Goal: Transaction & Acquisition: Subscribe to service/newsletter

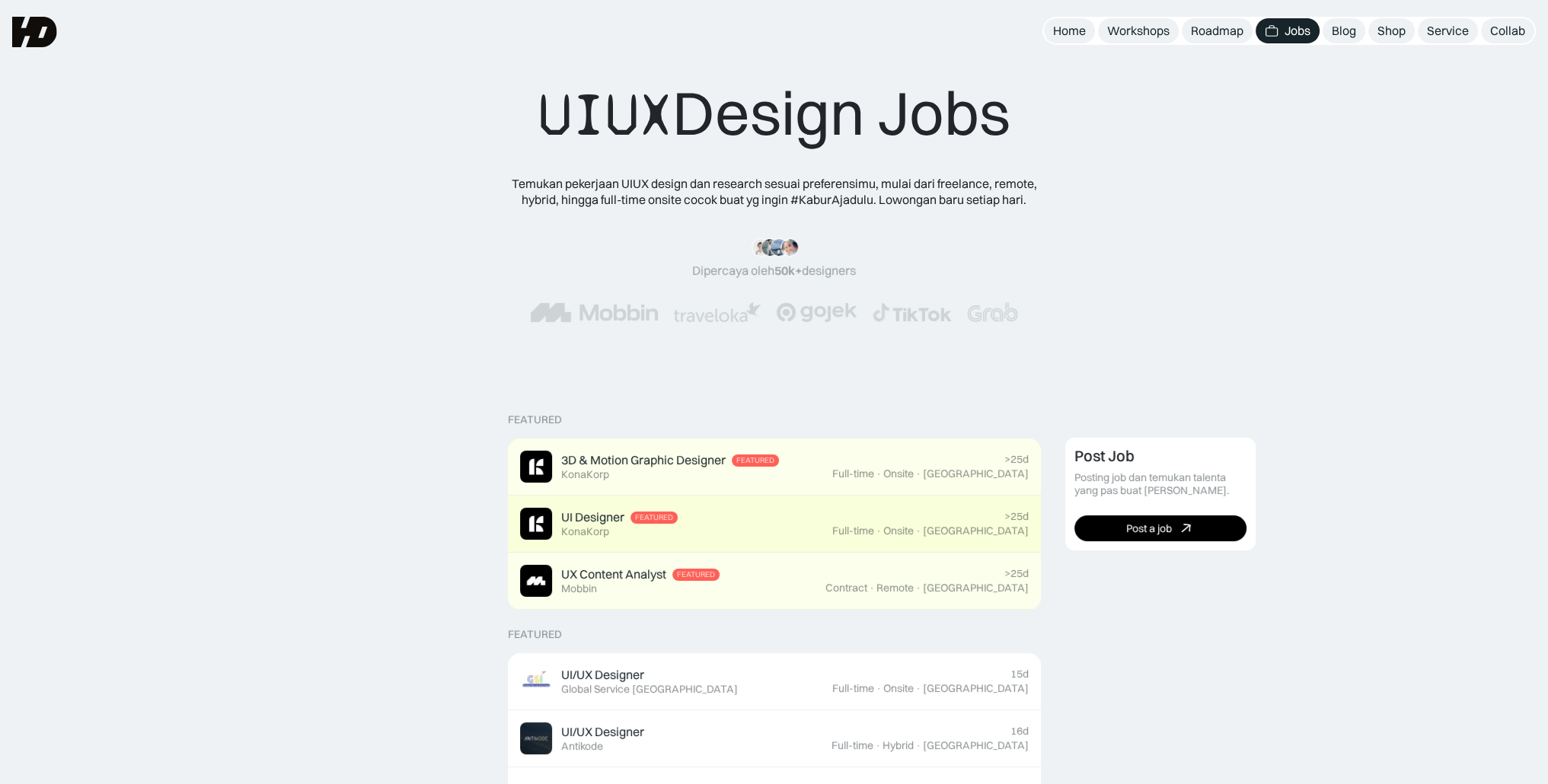
click at [601, 523] on div "UI Designer" at bounding box center [592, 518] width 63 height 16
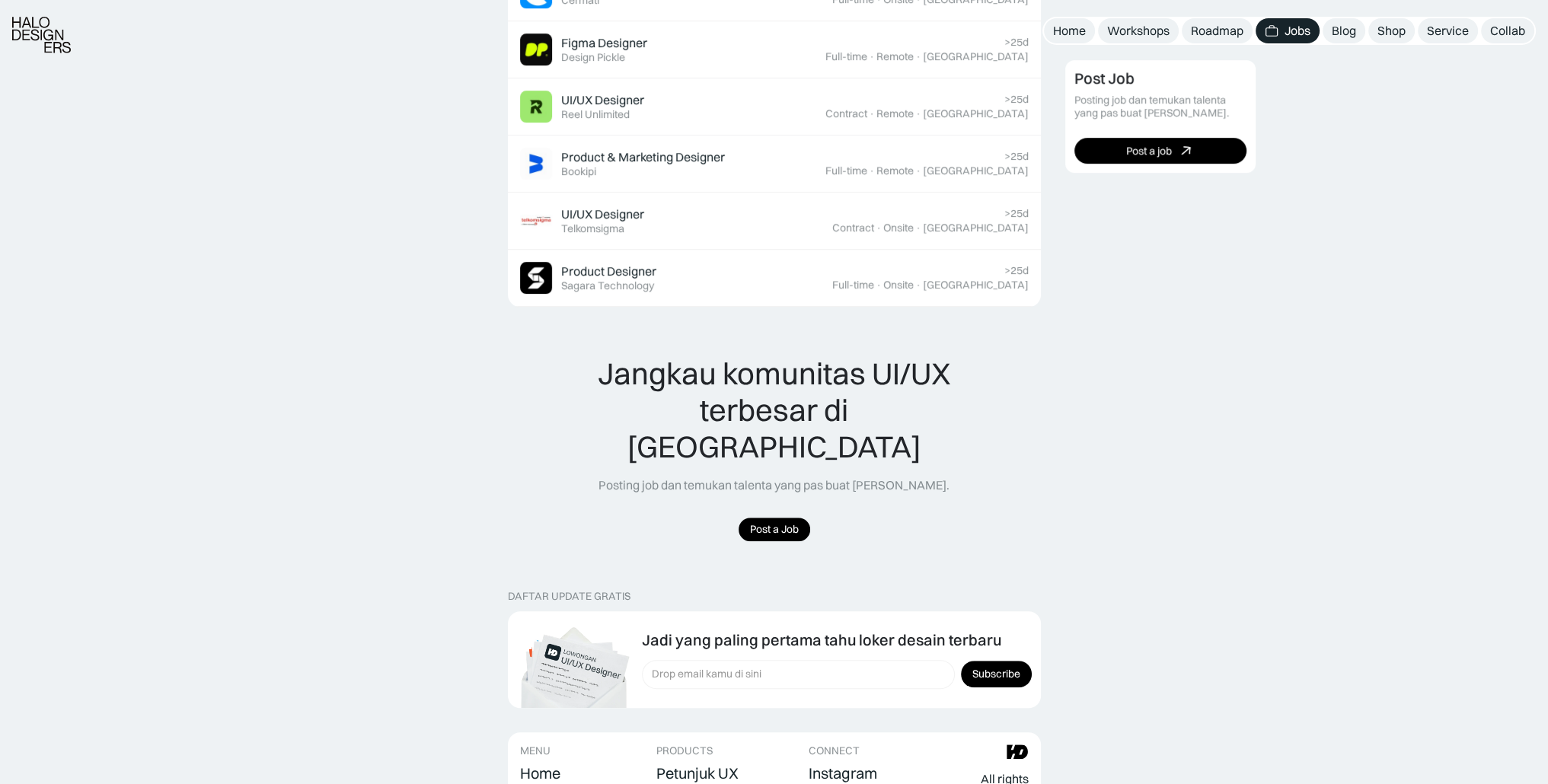
scroll to position [1453, 0]
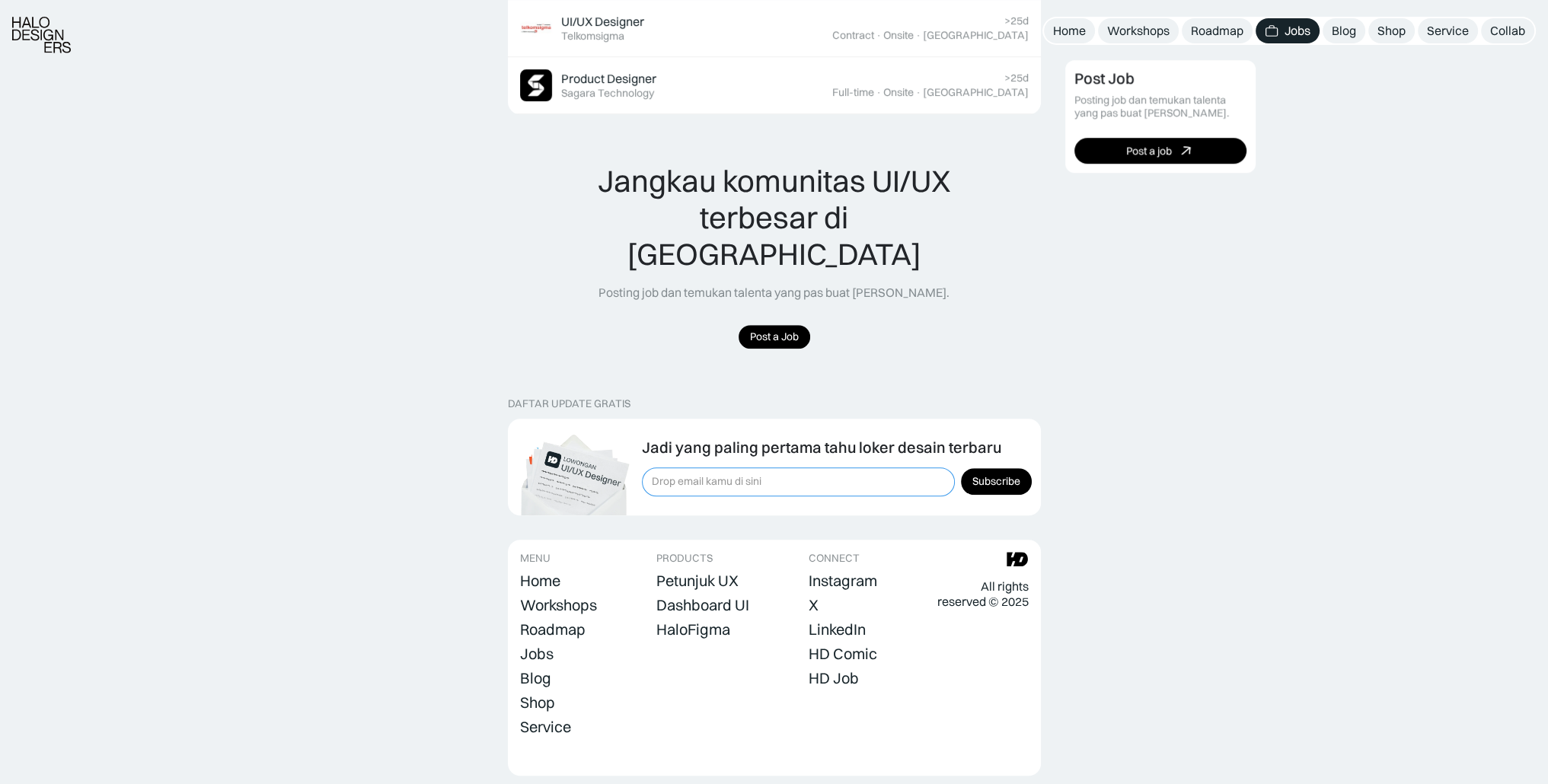
click at [869, 467] on input "Form Subscription" at bounding box center [798, 481] width 313 height 29
click at [1004, 468] on input "Subscribe" at bounding box center [996, 481] width 71 height 27
click at [893, 467] on input "Form Subscription" at bounding box center [798, 481] width 313 height 29
type input "brezizi.id@gmail.com"
click at [1020, 468] on input "Subscribe" at bounding box center [996, 481] width 71 height 27
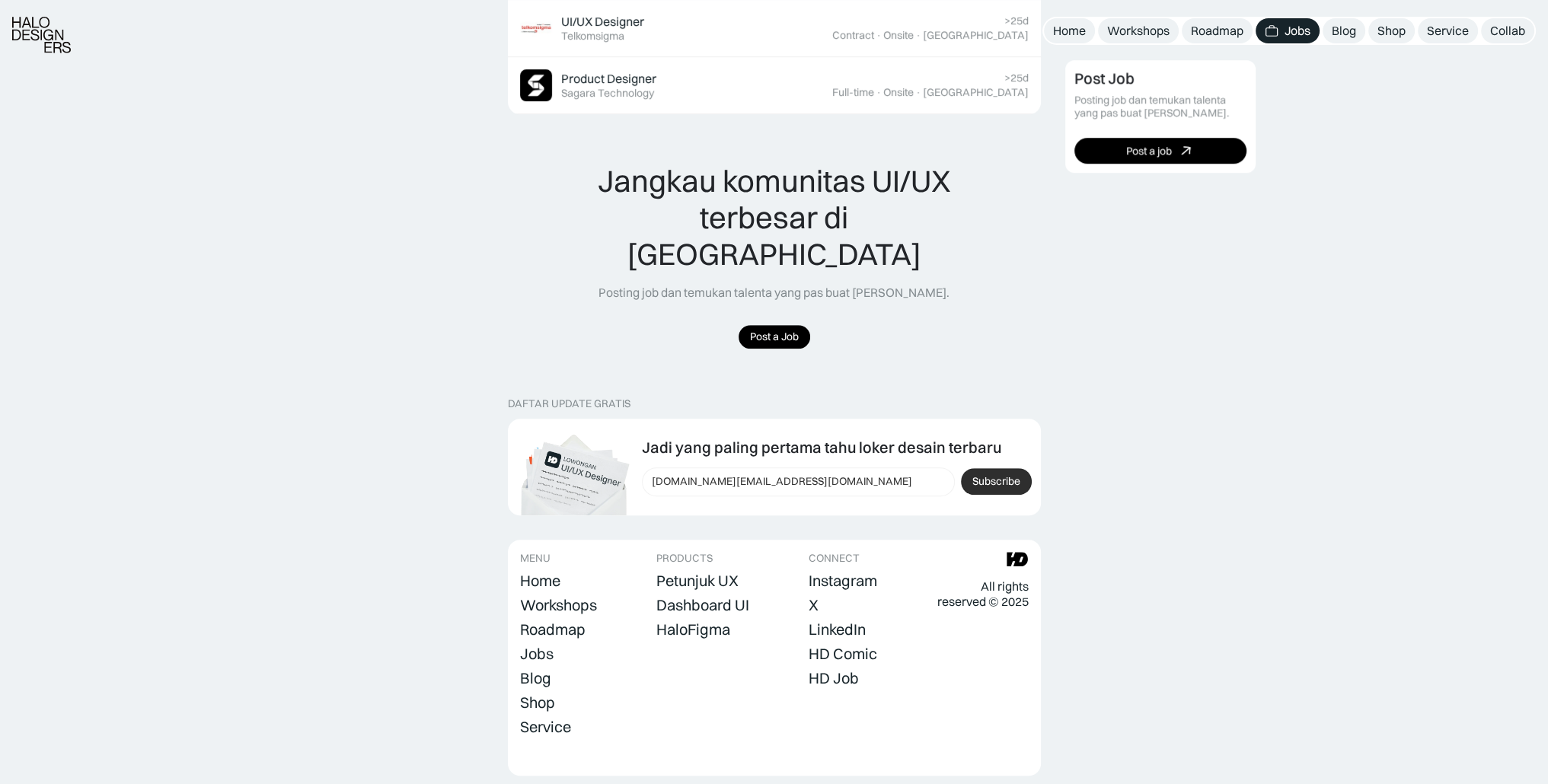
type input "Please wait..."
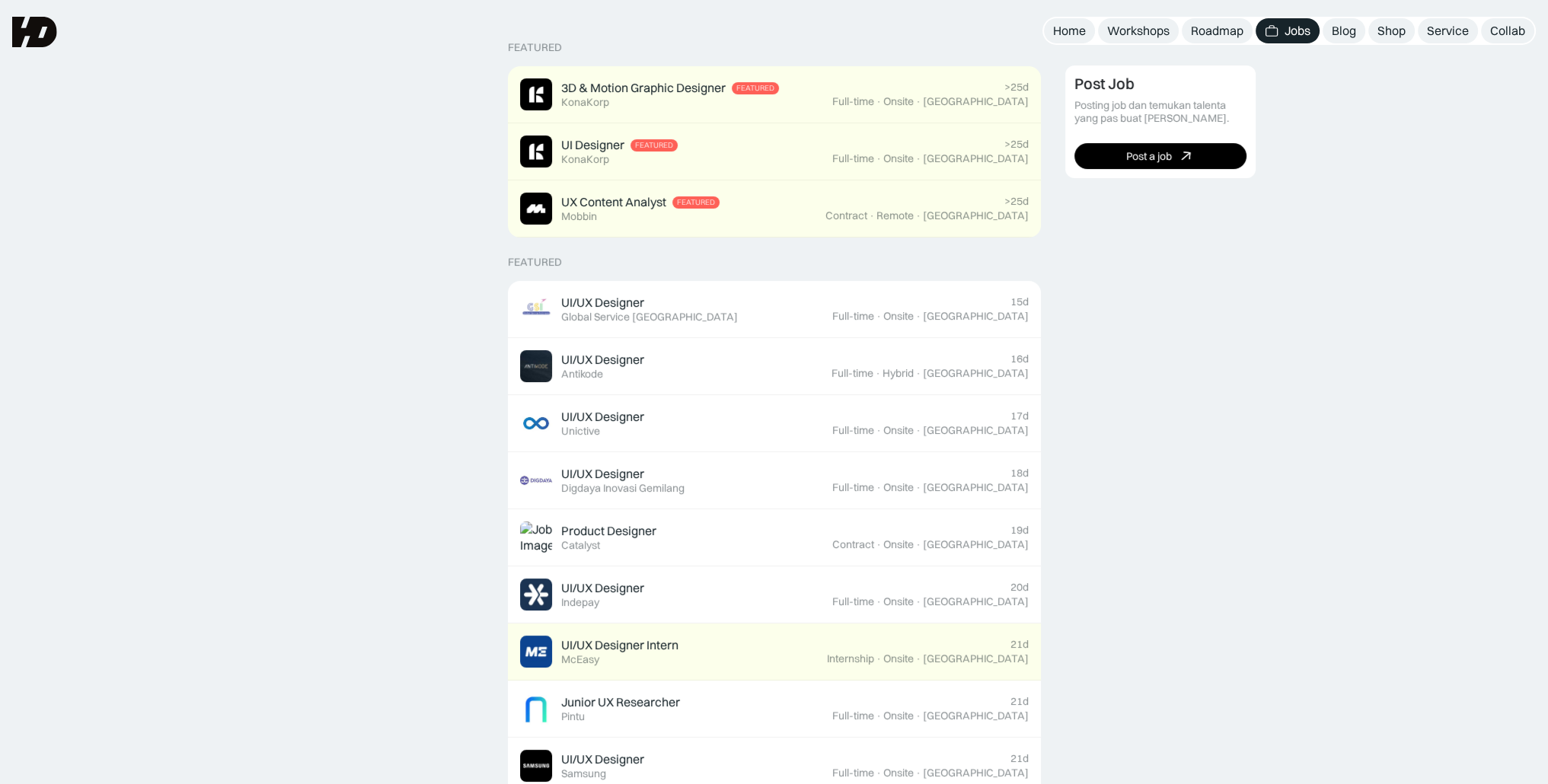
scroll to position [0, 0]
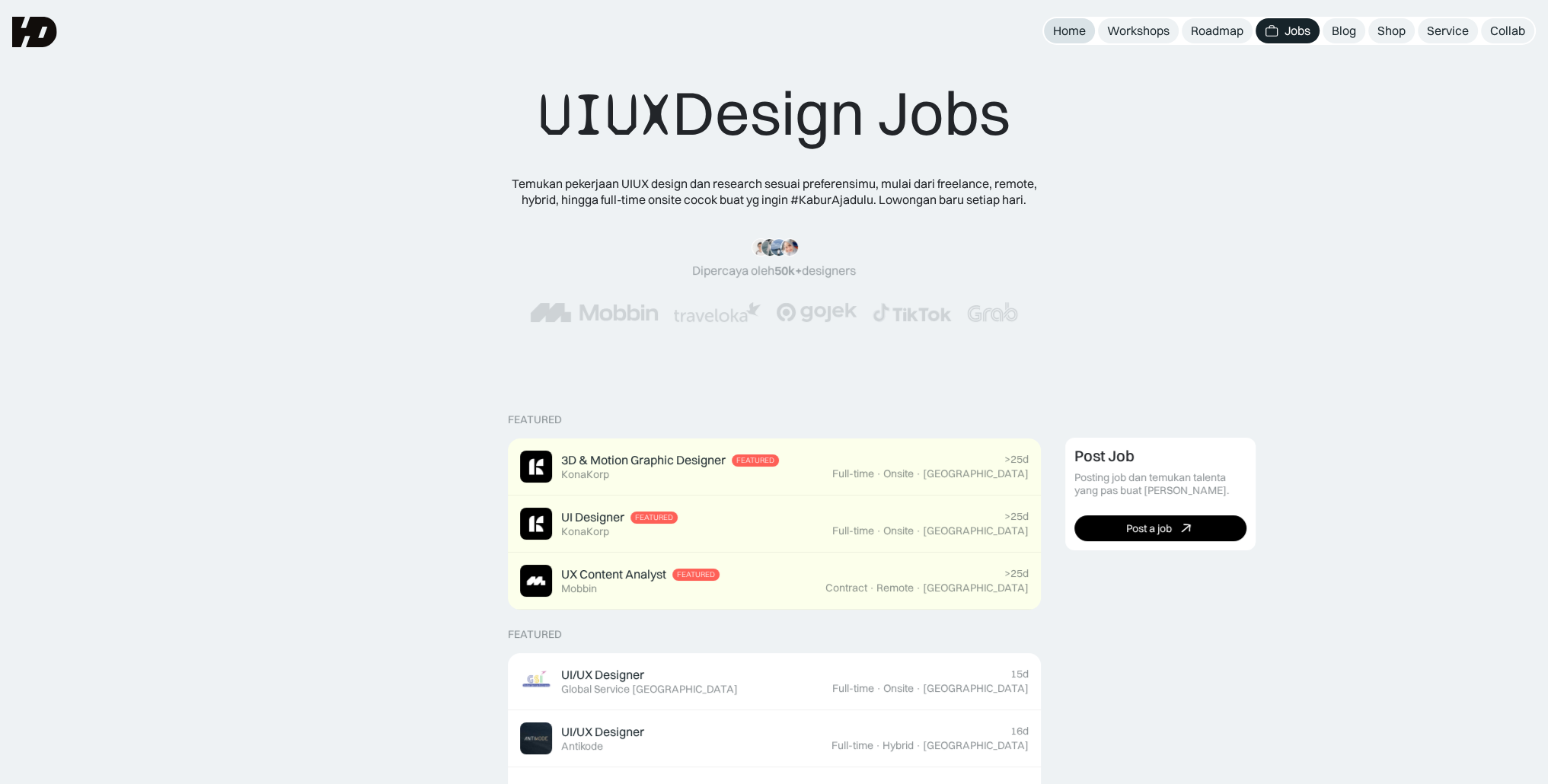
click at [1070, 33] on div "Home" at bounding box center [1069, 31] width 33 height 16
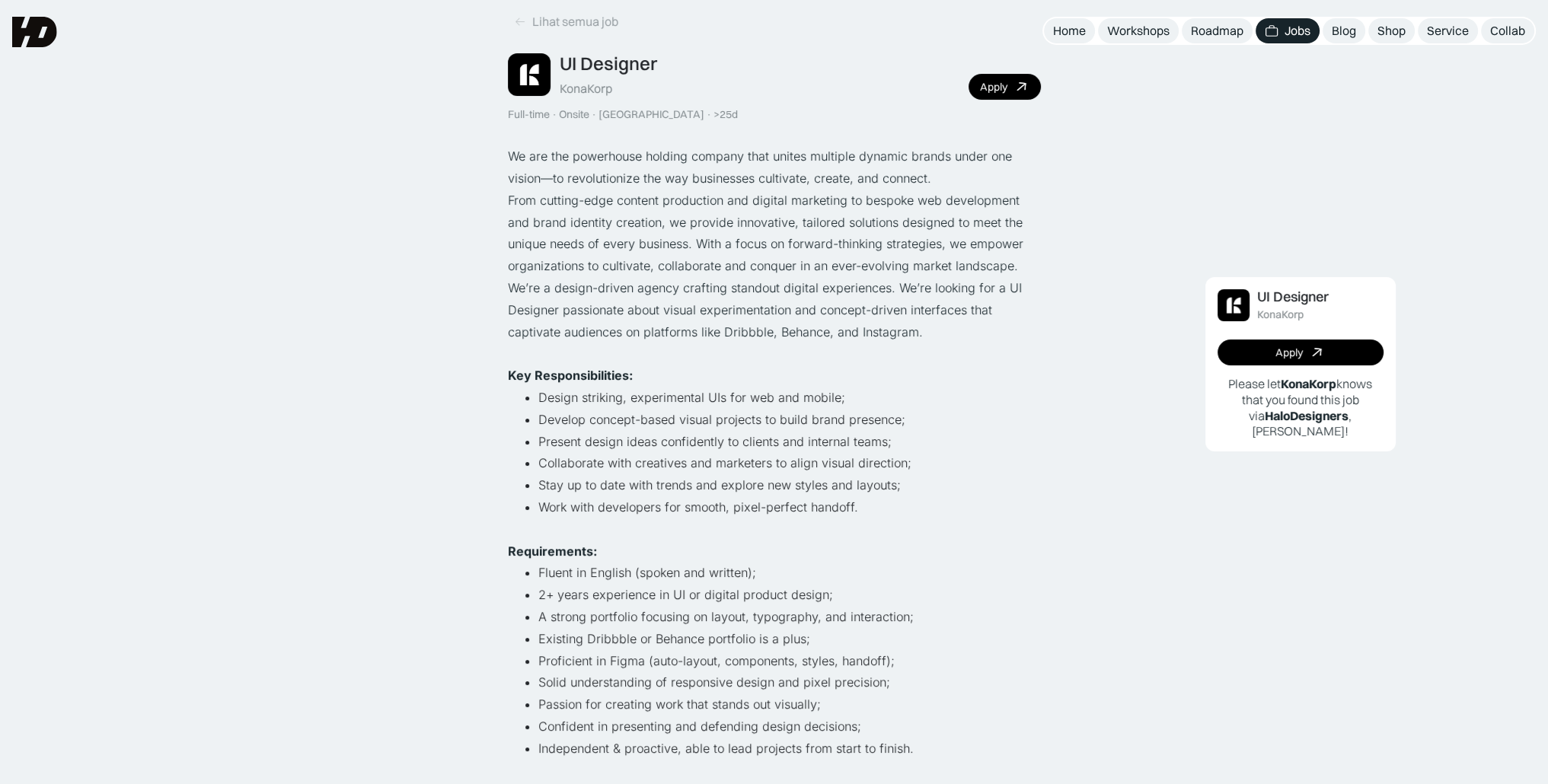
scroll to position [67, 0]
click at [1030, 87] on link "Apply" at bounding box center [1004, 87] width 72 height 26
click at [861, 568] on li "Fluent in English (spoken and written);" at bounding box center [790, 574] width 503 height 22
click at [1028, 88] on icon at bounding box center [1021, 88] width 22 height 22
click at [1014, 274] on p "From cutting-edge content production and digital marketing to bespoke web devel…" at bounding box center [774, 234] width 533 height 88
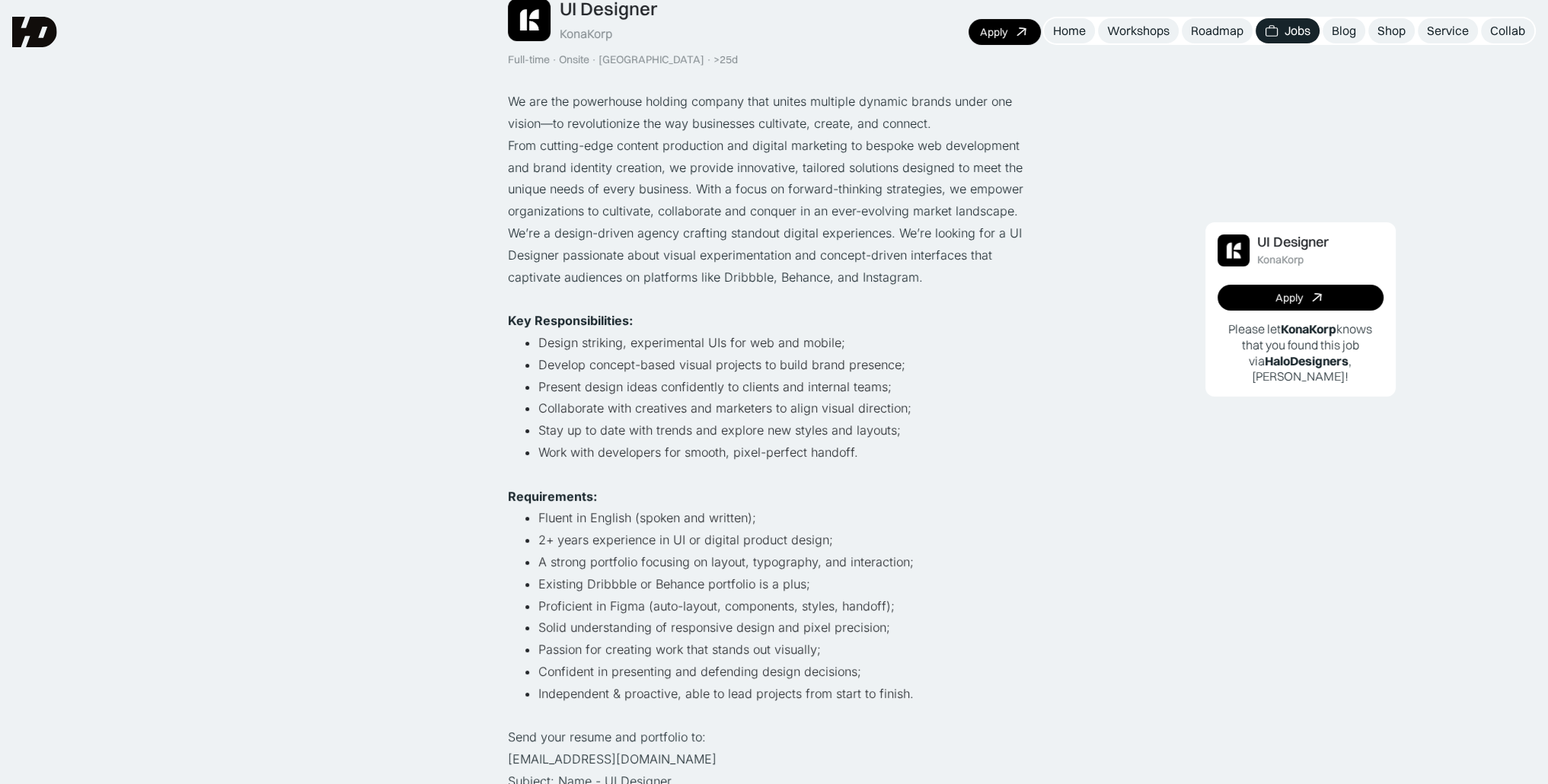
scroll to position [0, 0]
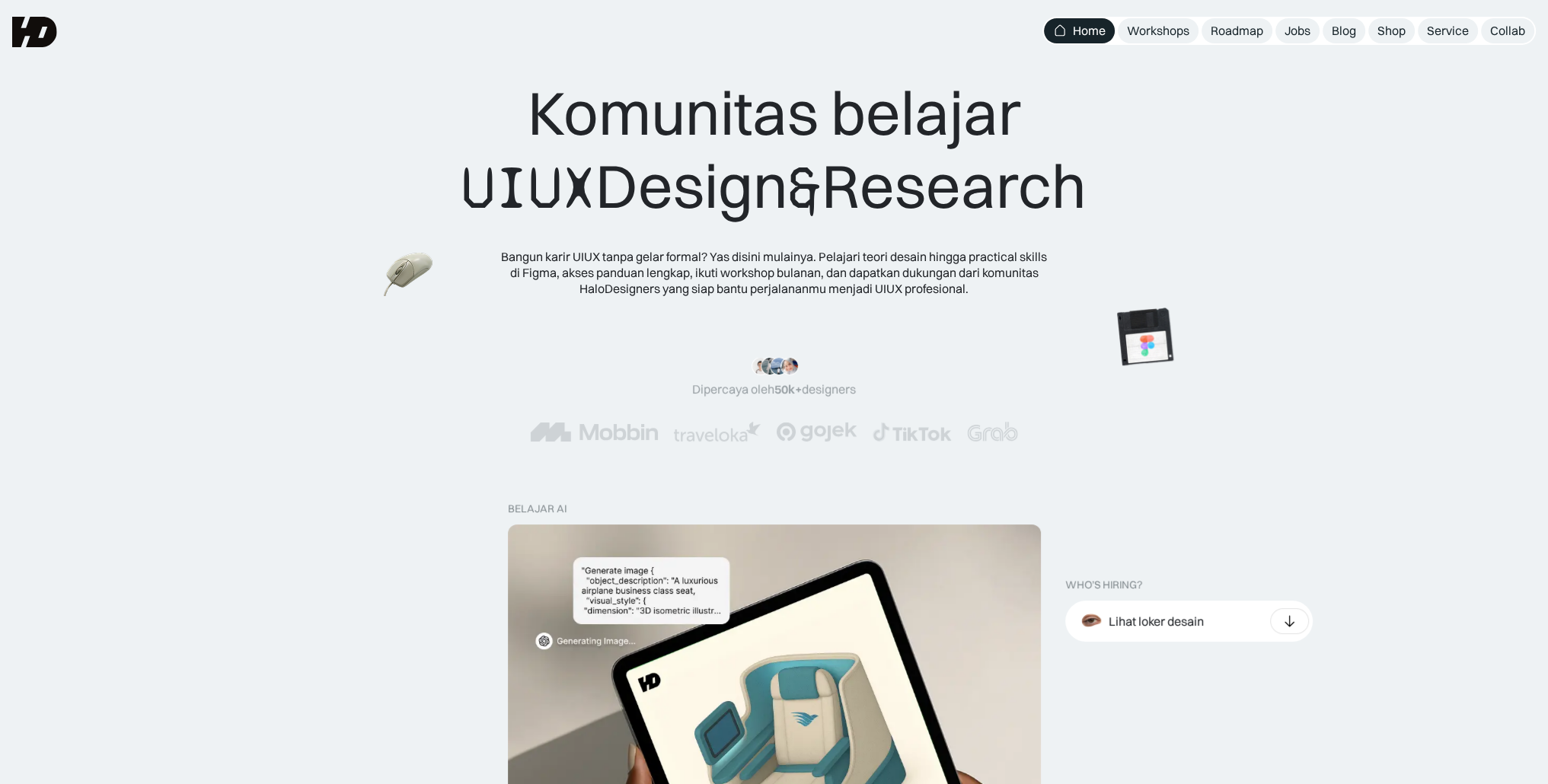
drag, startPoint x: 804, startPoint y: 189, endPoint x: 1097, endPoint y: 157, distance: 294.7
click at [1087, 157] on div "Komunitas belajar UIUX Design & Research" at bounding box center [774, 150] width 625 height 148
click at [897, 106] on div "Komunitas belajar UIUX Design & Research" at bounding box center [774, 150] width 625 height 148
drag, startPoint x: 822, startPoint y: 183, endPoint x: 687, endPoint y: 250, distance: 150.7
click at [687, 250] on div "Bangun karir UIUX tanpa gelar formal? Yas disini mulainya. Pelajari teori desai…" at bounding box center [774, 272] width 548 height 47
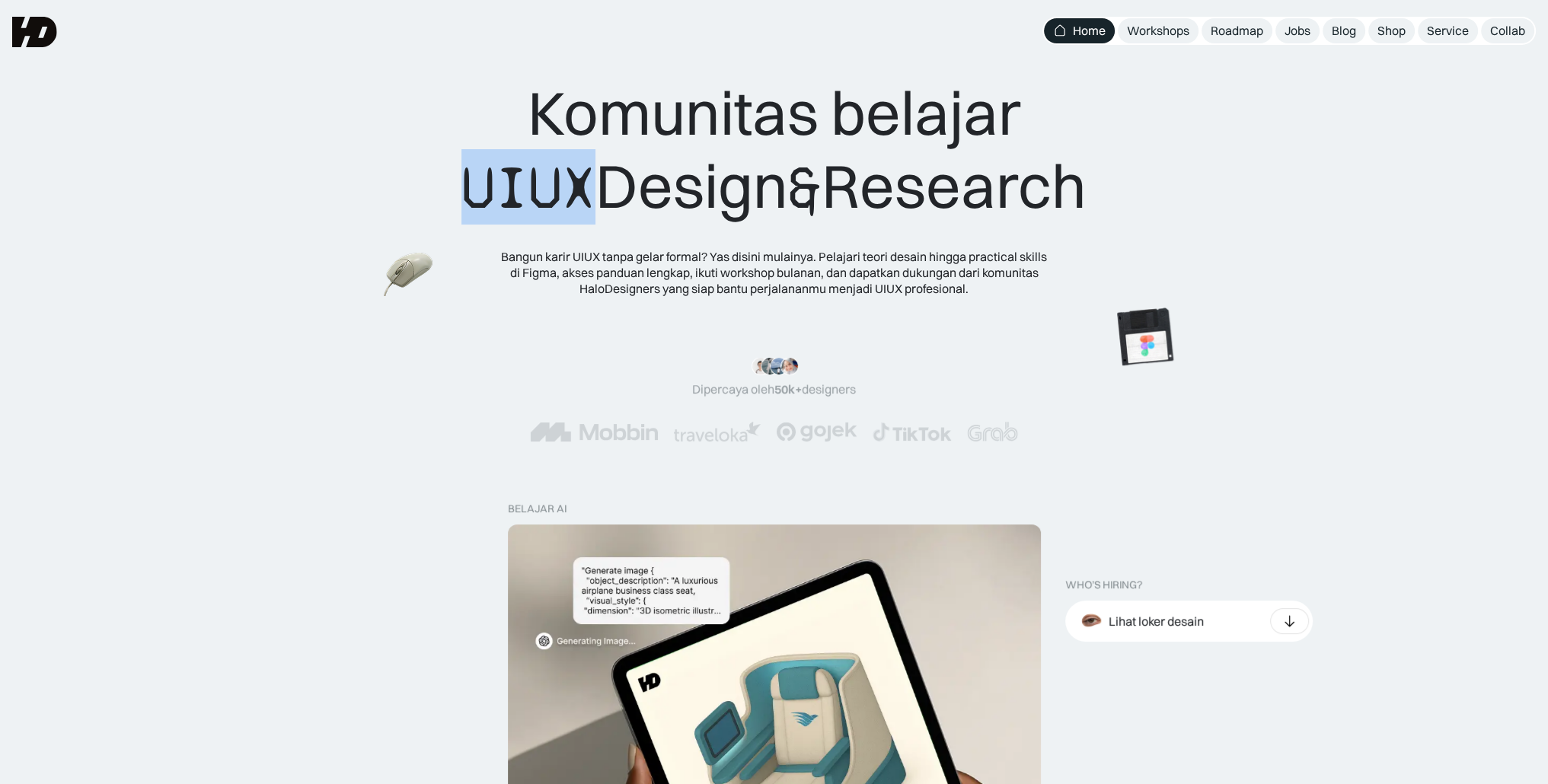
drag, startPoint x: 565, startPoint y: 184, endPoint x: 411, endPoint y: 170, distance: 154.6
click at [411, 170] on div "Komunitas belajar UIUX Design & Research Bangun karir UIUX tanpa gelar formal? …" at bounding box center [774, 186] width 1426 height 220
click at [603, 128] on div "Komunitas belajar UIUX Design & Research" at bounding box center [774, 150] width 625 height 148
click at [302, 148] on img at bounding box center [331, 175] width 60 height 54
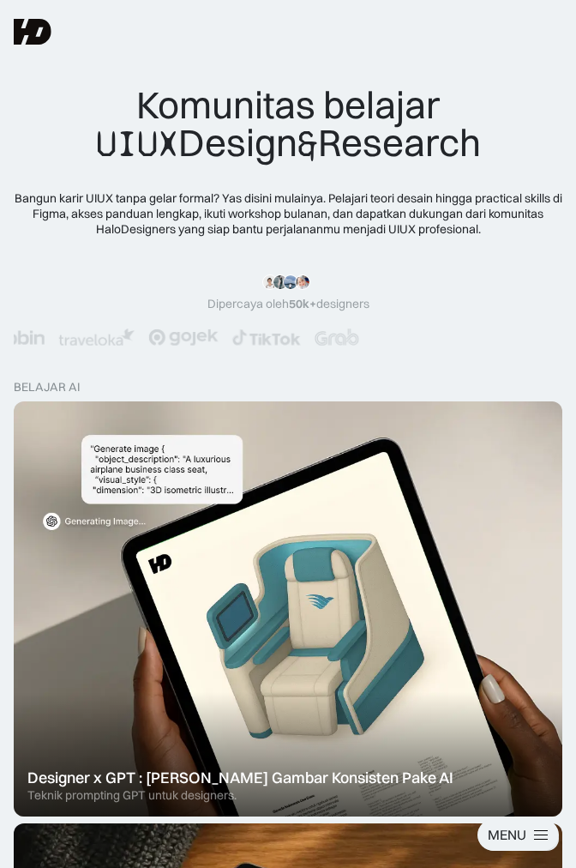
click at [538, 839] on div at bounding box center [541, 839] width 14 height 1
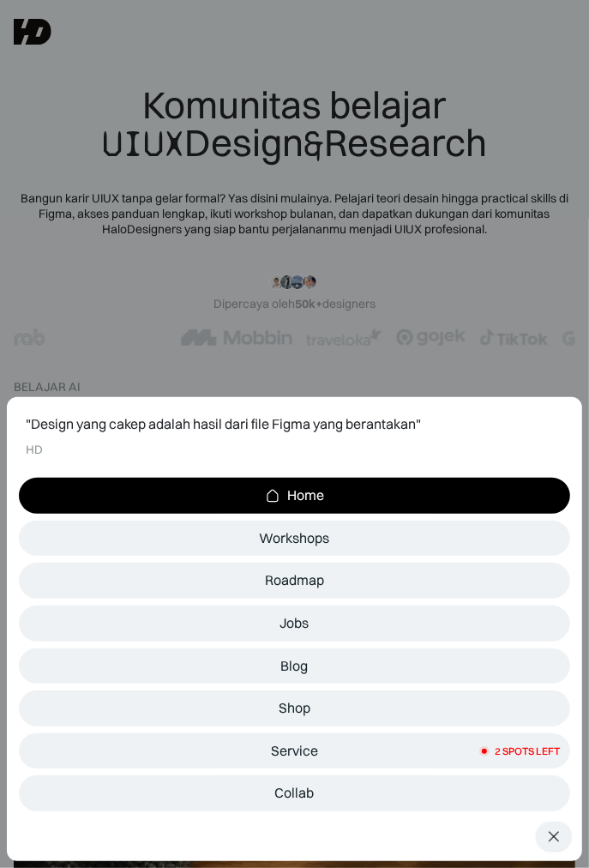
click at [557, 839] on div at bounding box center [554, 836] width 10 height 10
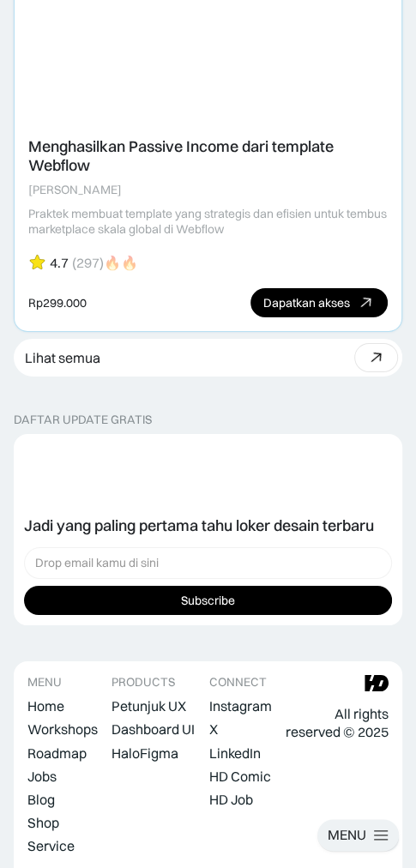
scroll to position [5759, 0]
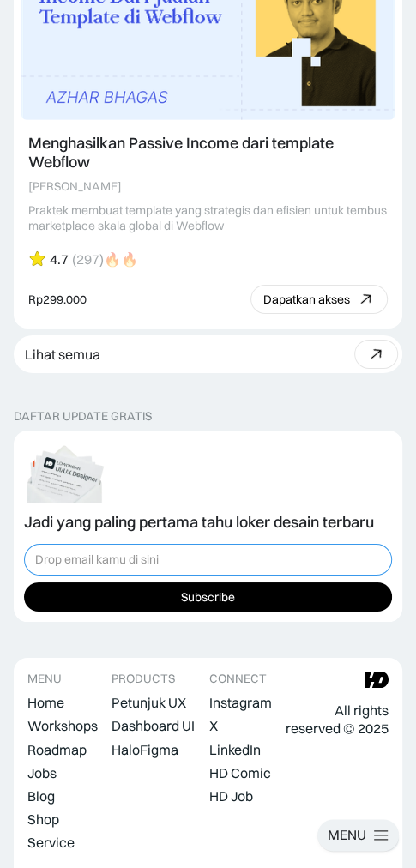
click at [177, 575] on input "Form Subscription" at bounding box center [208, 560] width 368 height 32
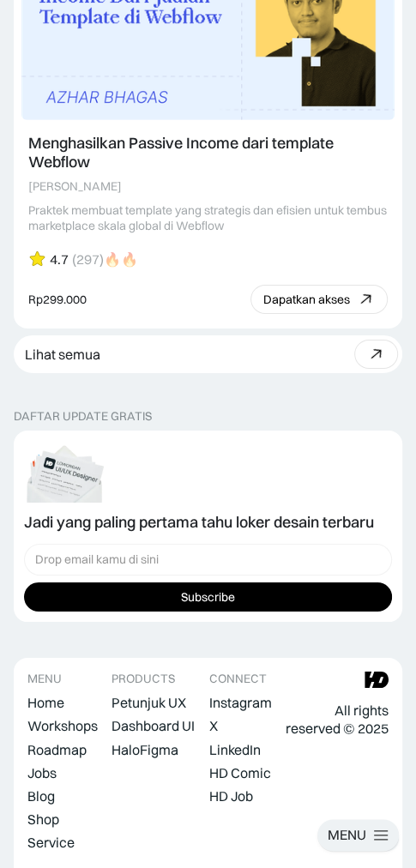
click at [230, 502] on div "Jadi yang paling pertama tahu loker desain terbaru" at bounding box center [208, 472] width 368 height 62
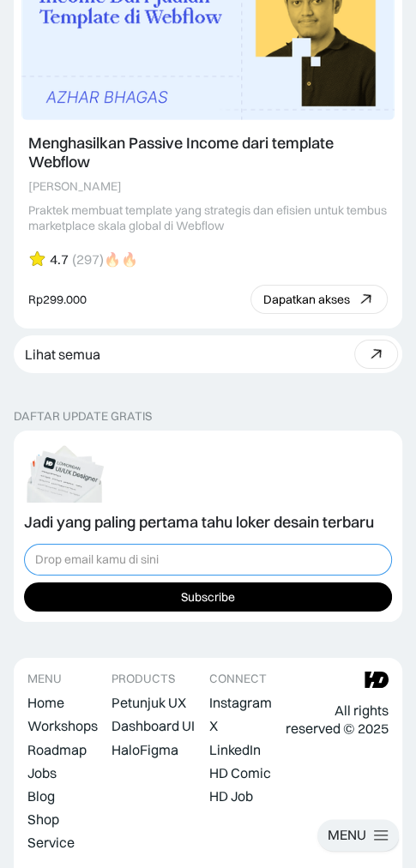
click at [196, 575] on input "Form Subscription" at bounding box center [208, 560] width 368 height 32
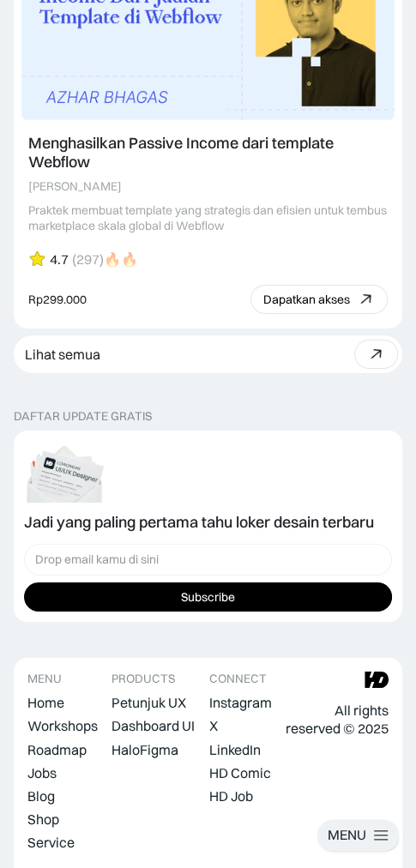
click at [307, 502] on div "Jadi yang paling pertama tahu loker desain terbaru" at bounding box center [208, 472] width 368 height 62
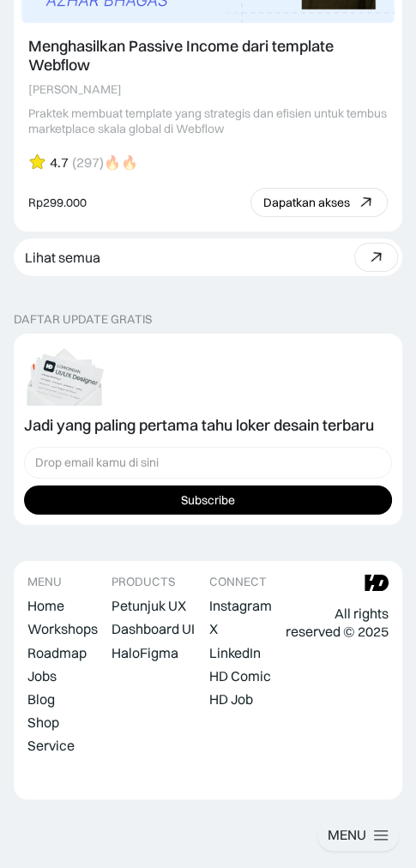
scroll to position [5875, 0]
click at [168, 661] on div "HaloFigma" at bounding box center [144, 653] width 67 height 16
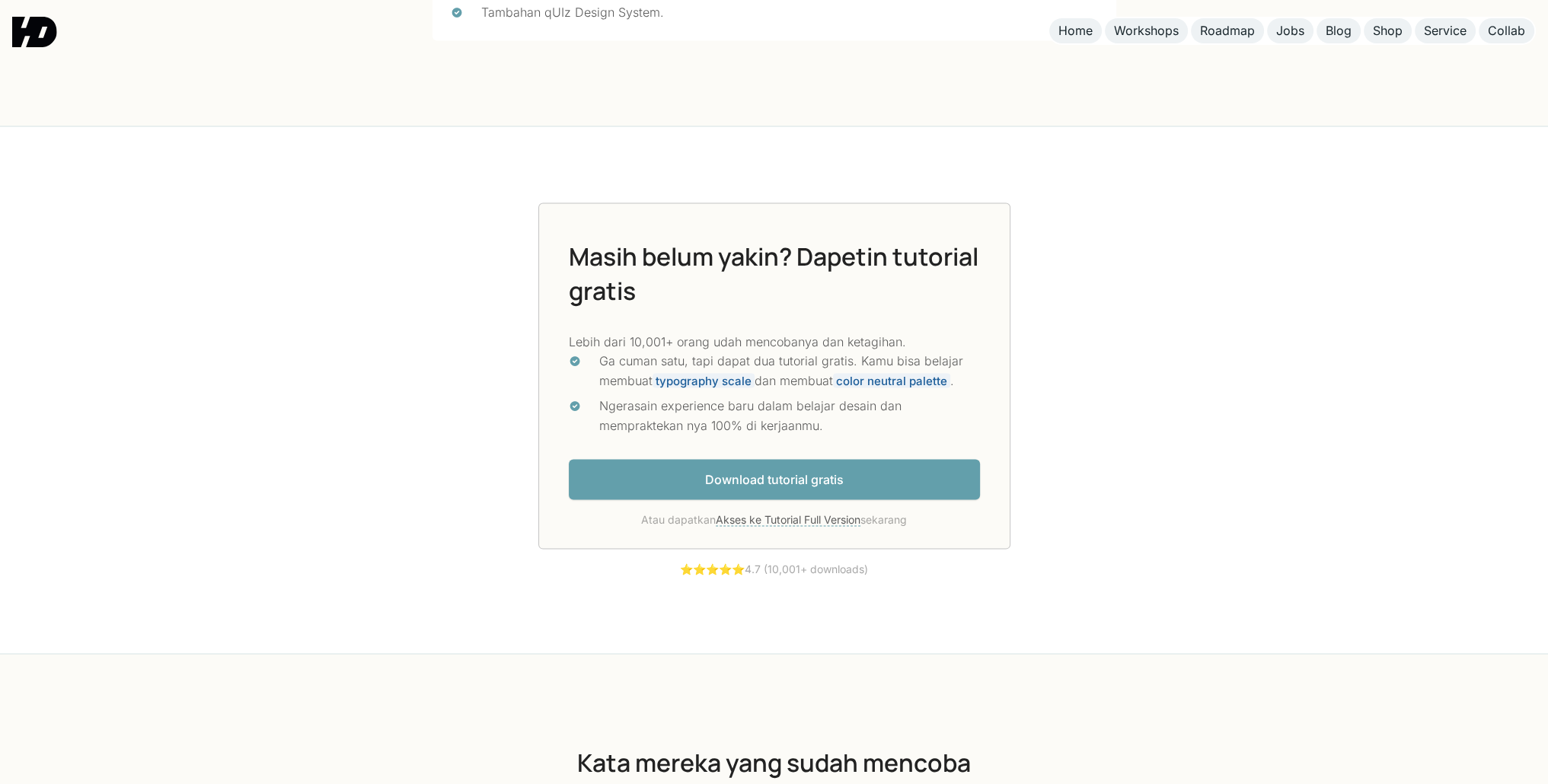
scroll to position [4080, 0]
click at [369, 527] on link "Akses ke Tutorial Full Version" at bounding box center [788, 519] width 145 height 13
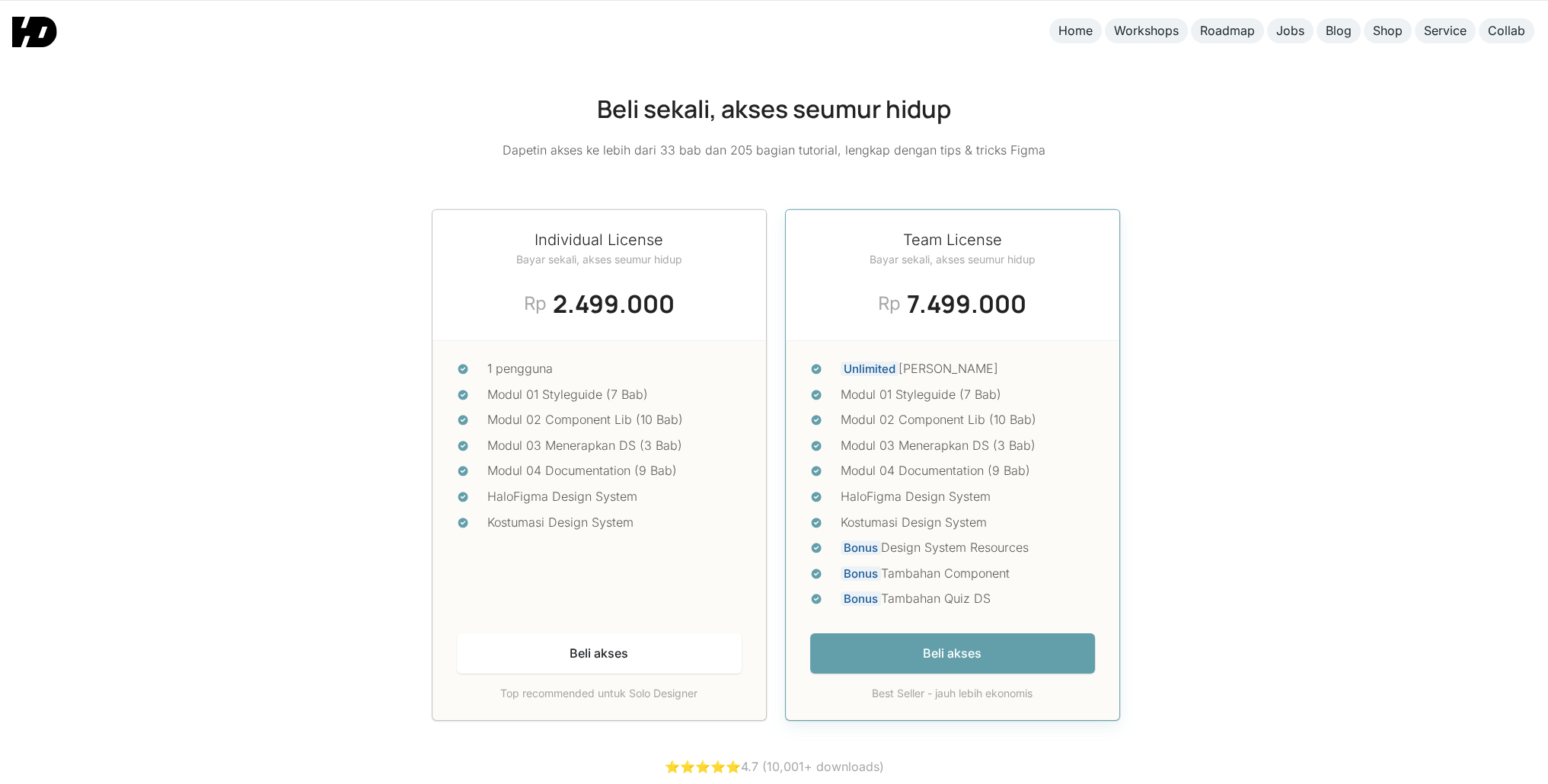
scroll to position [6423, 0]
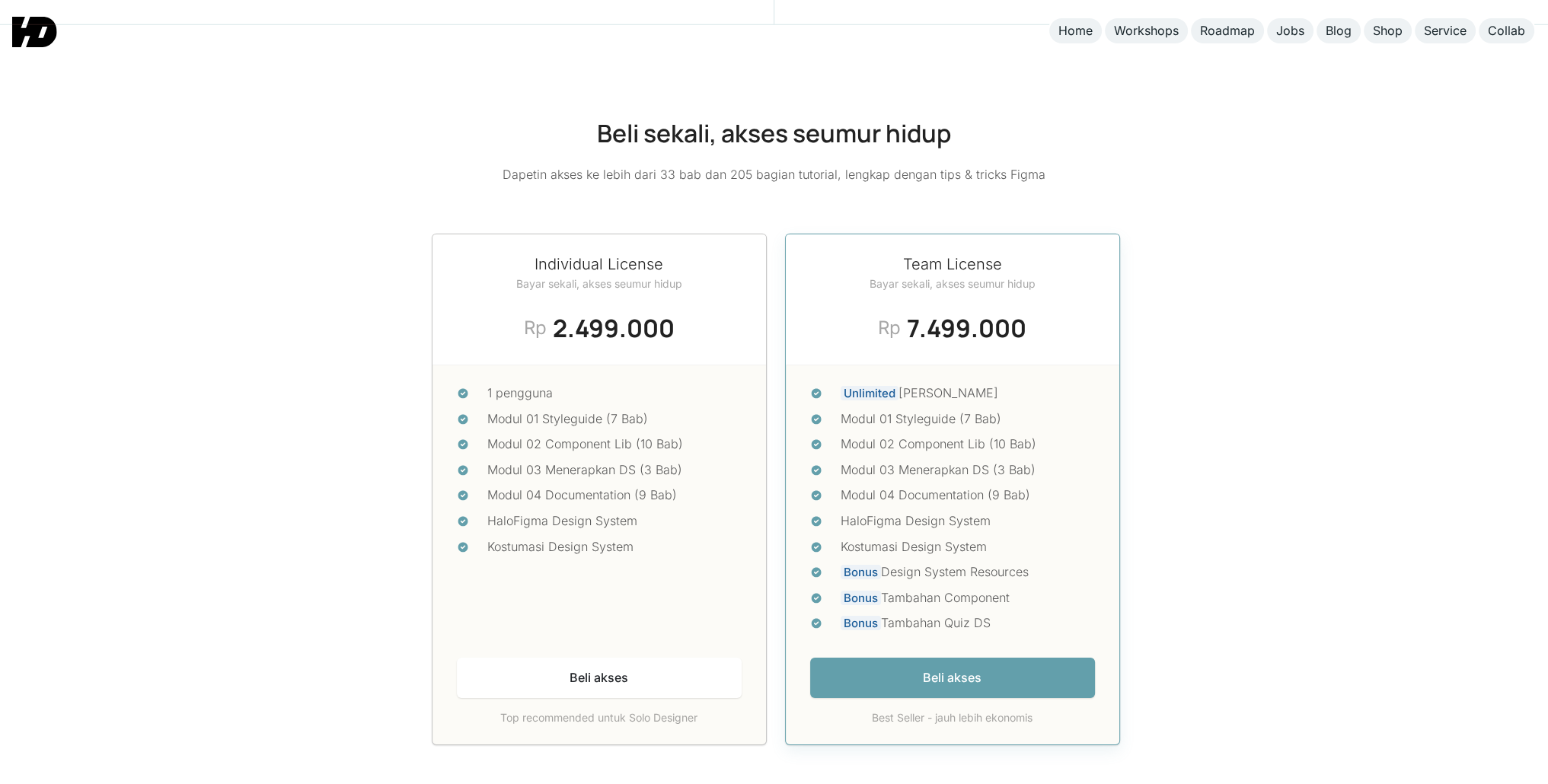
click at [369, 463] on div "Modul 03 Menerapkan DS (3 Bab)" at bounding box center [615, 471] width 254 height 20
click at [369, 35] on div "Roadmap" at bounding box center [1227, 31] width 55 height 16
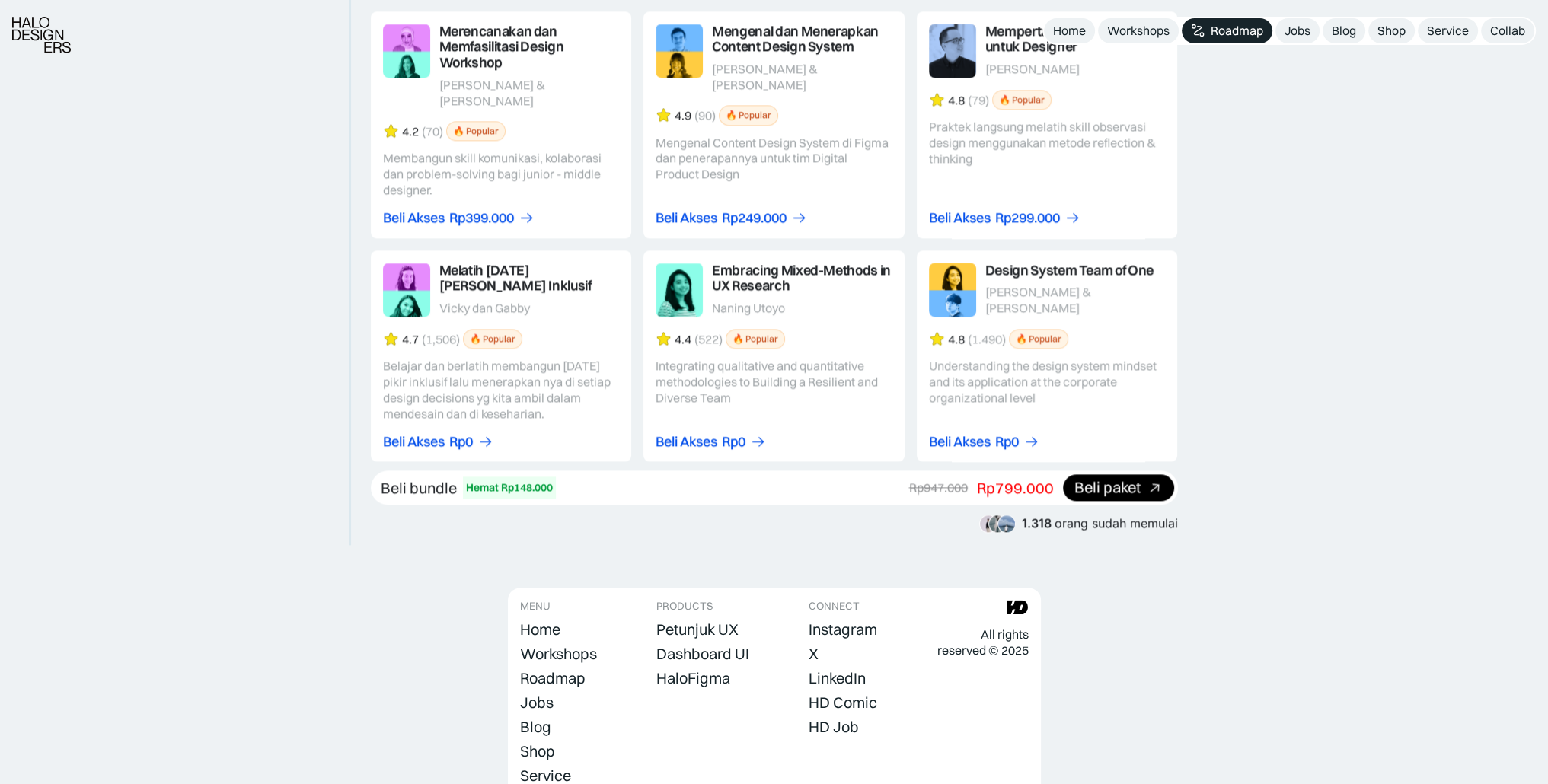
scroll to position [2700, 0]
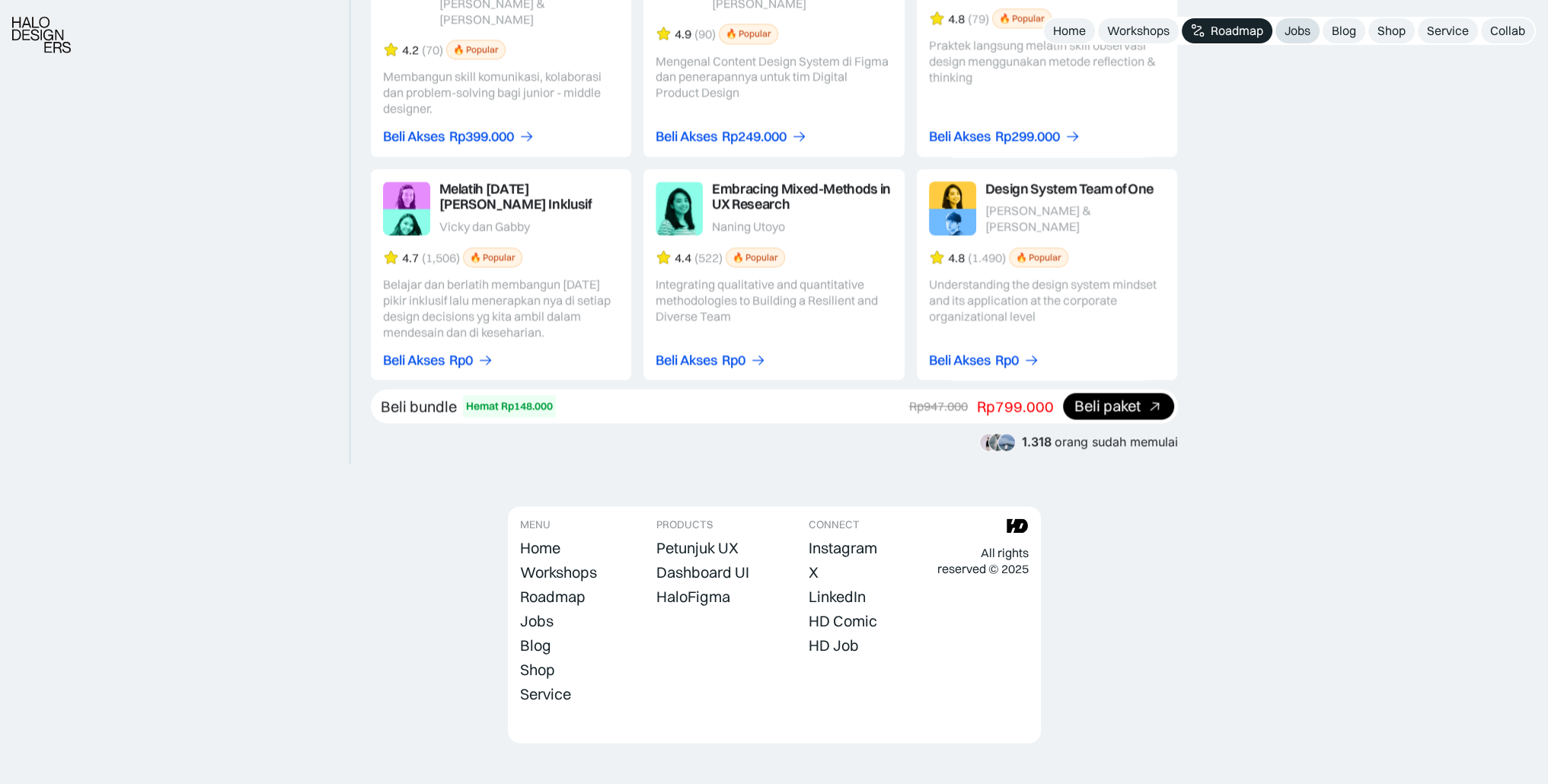
click at [1301, 31] on div "Jobs" at bounding box center [1298, 31] width 26 height 16
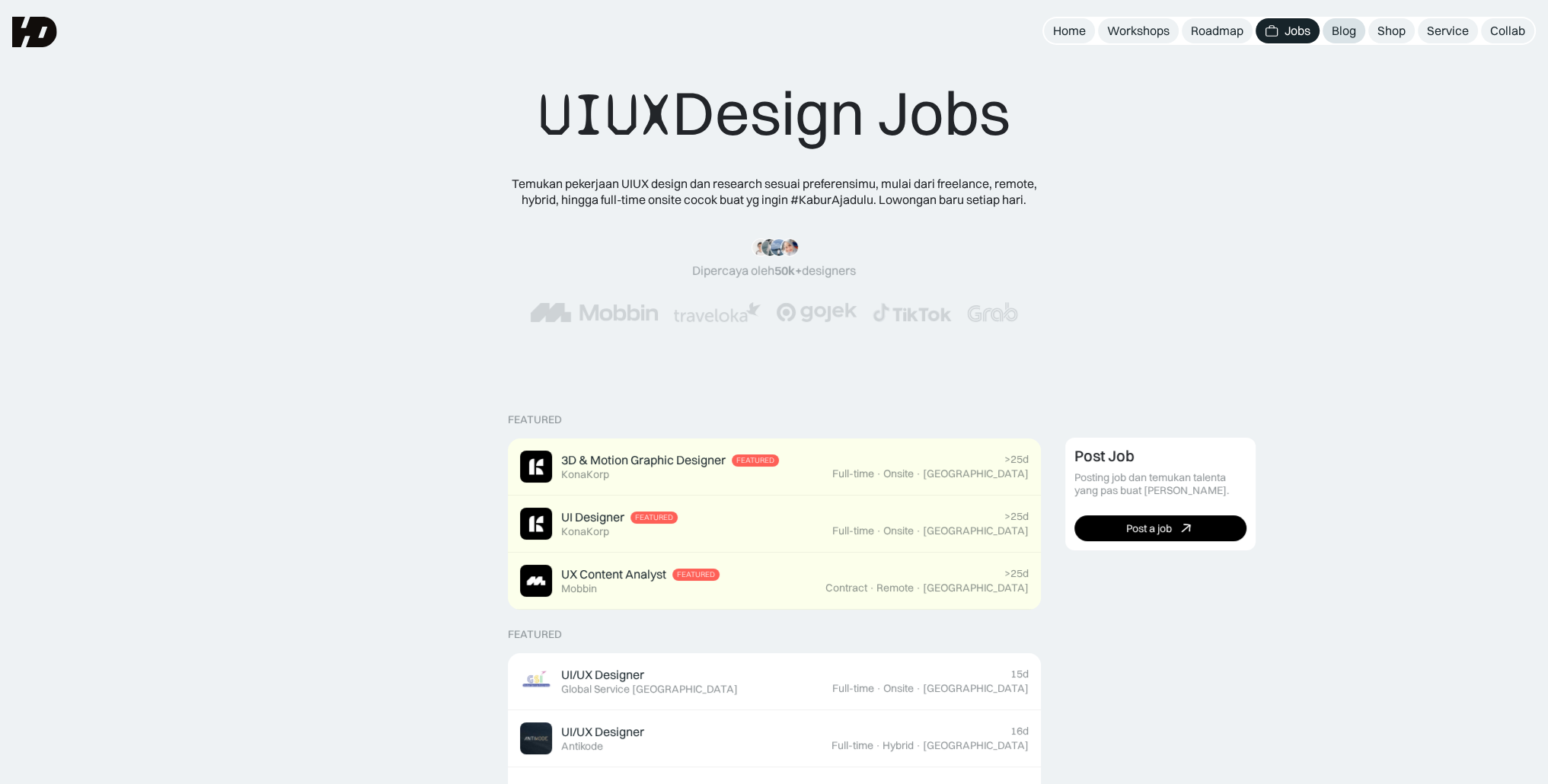
click at [1351, 28] on div "Blog" at bounding box center [1344, 31] width 24 height 16
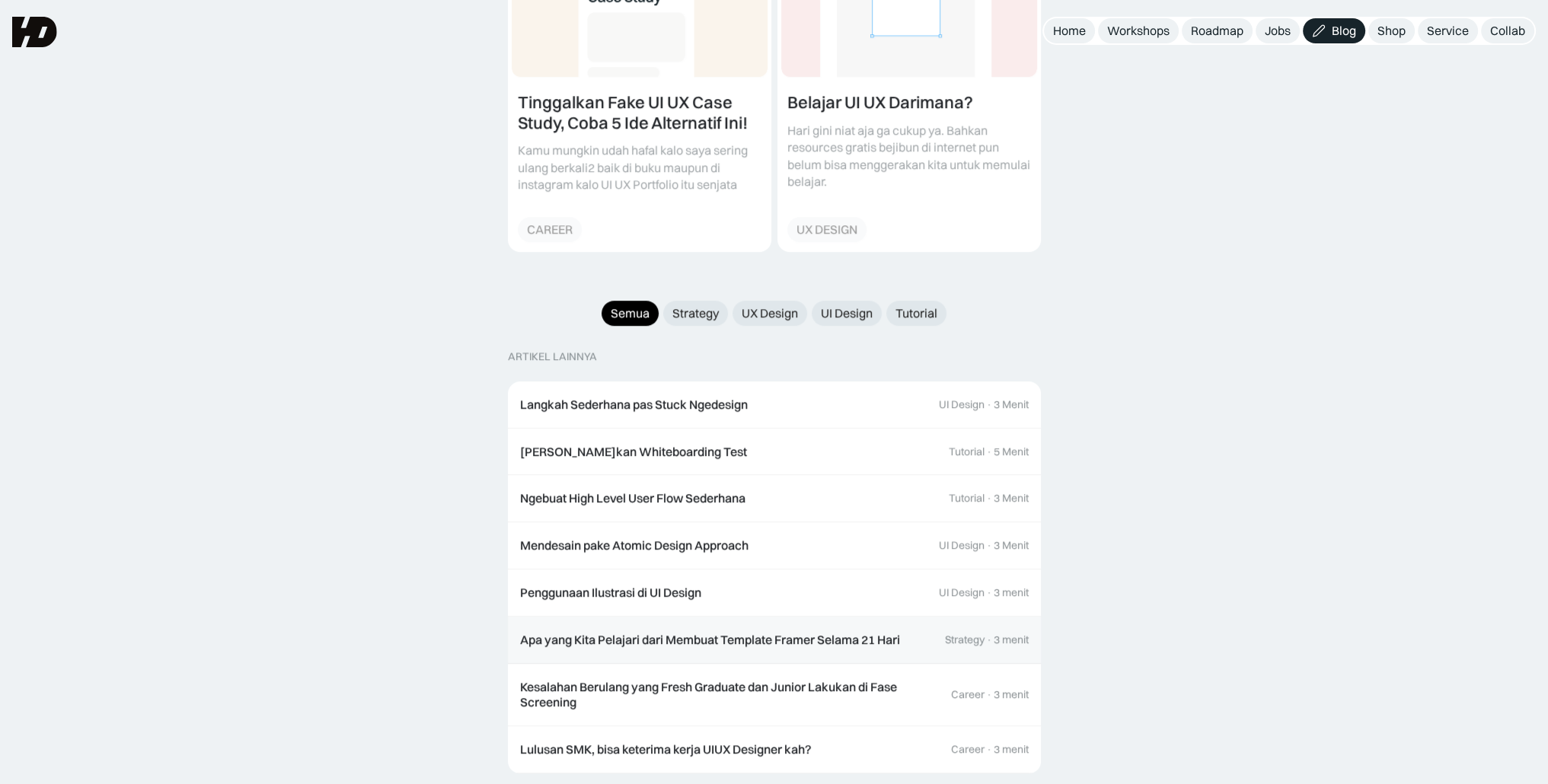
scroll to position [1331, 0]
click at [692, 307] on div "Strategy" at bounding box center [695, 315] width 46 height 16
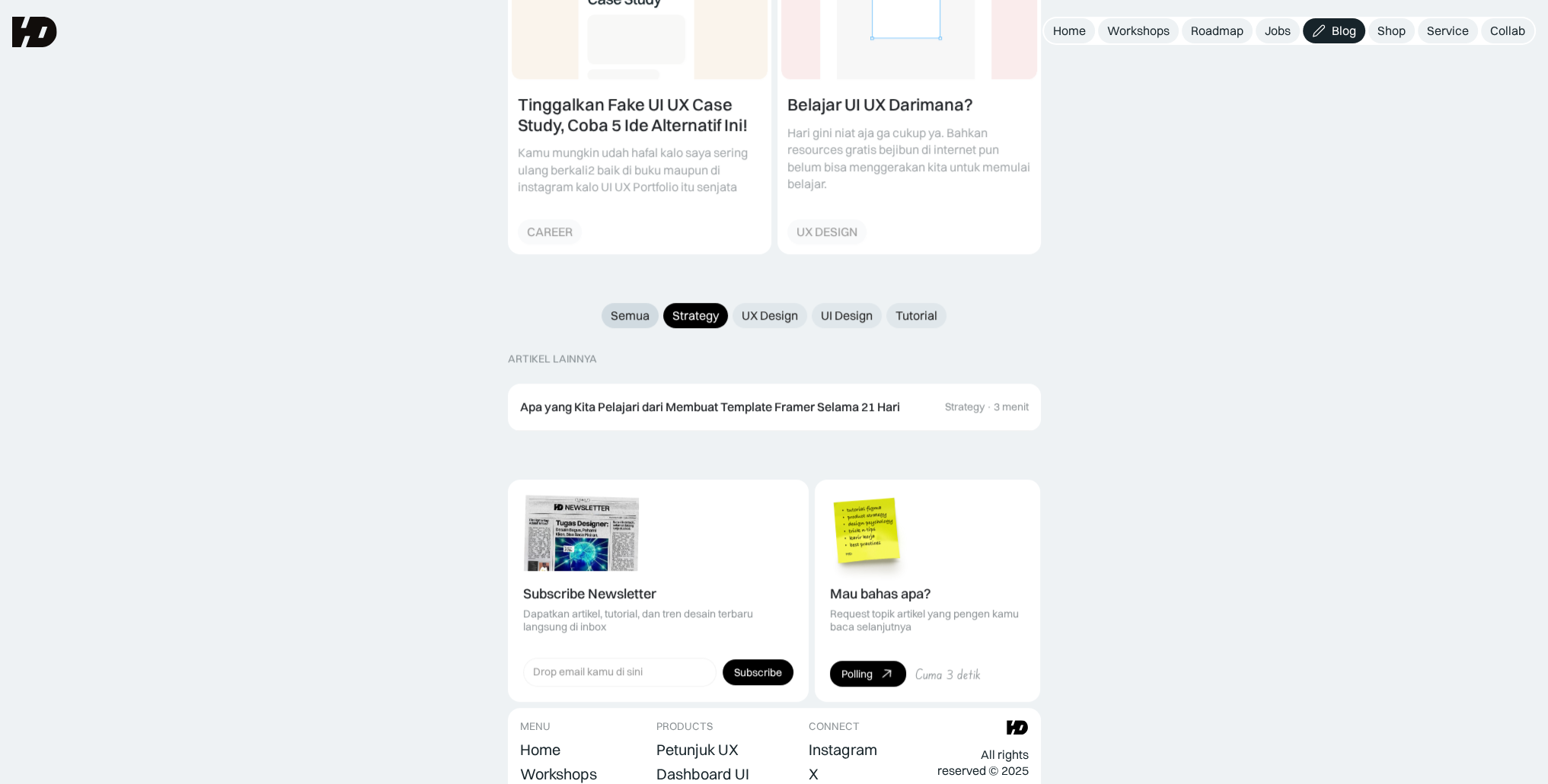
click at [632, 307] on div "Semua" at bounding box center [631, 315] width 39 height 16
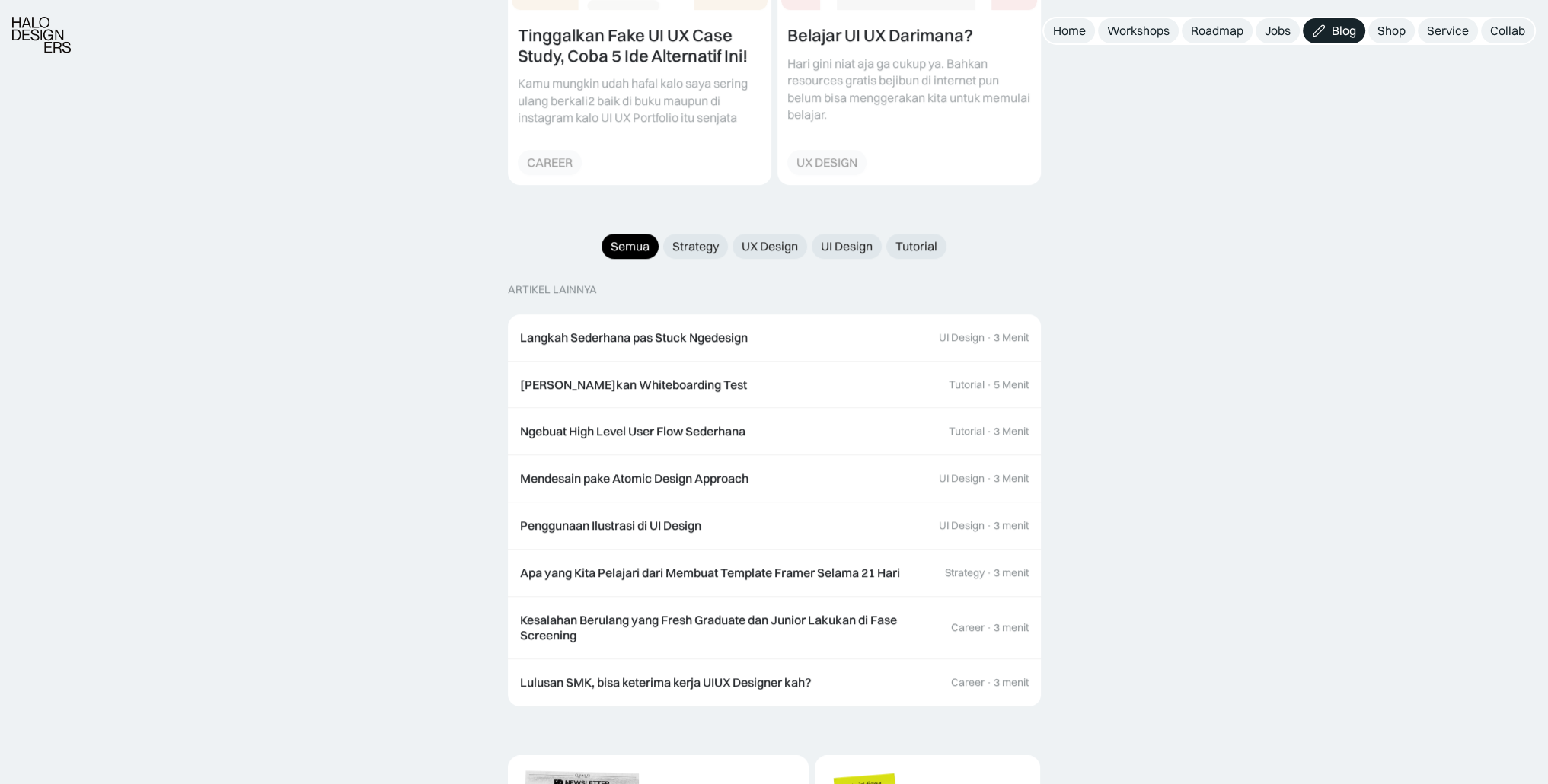
scroll to position [1401, 0]
click at [708, 238] on div "Strategy" at bounding box center [695, 246] width 46 height 16
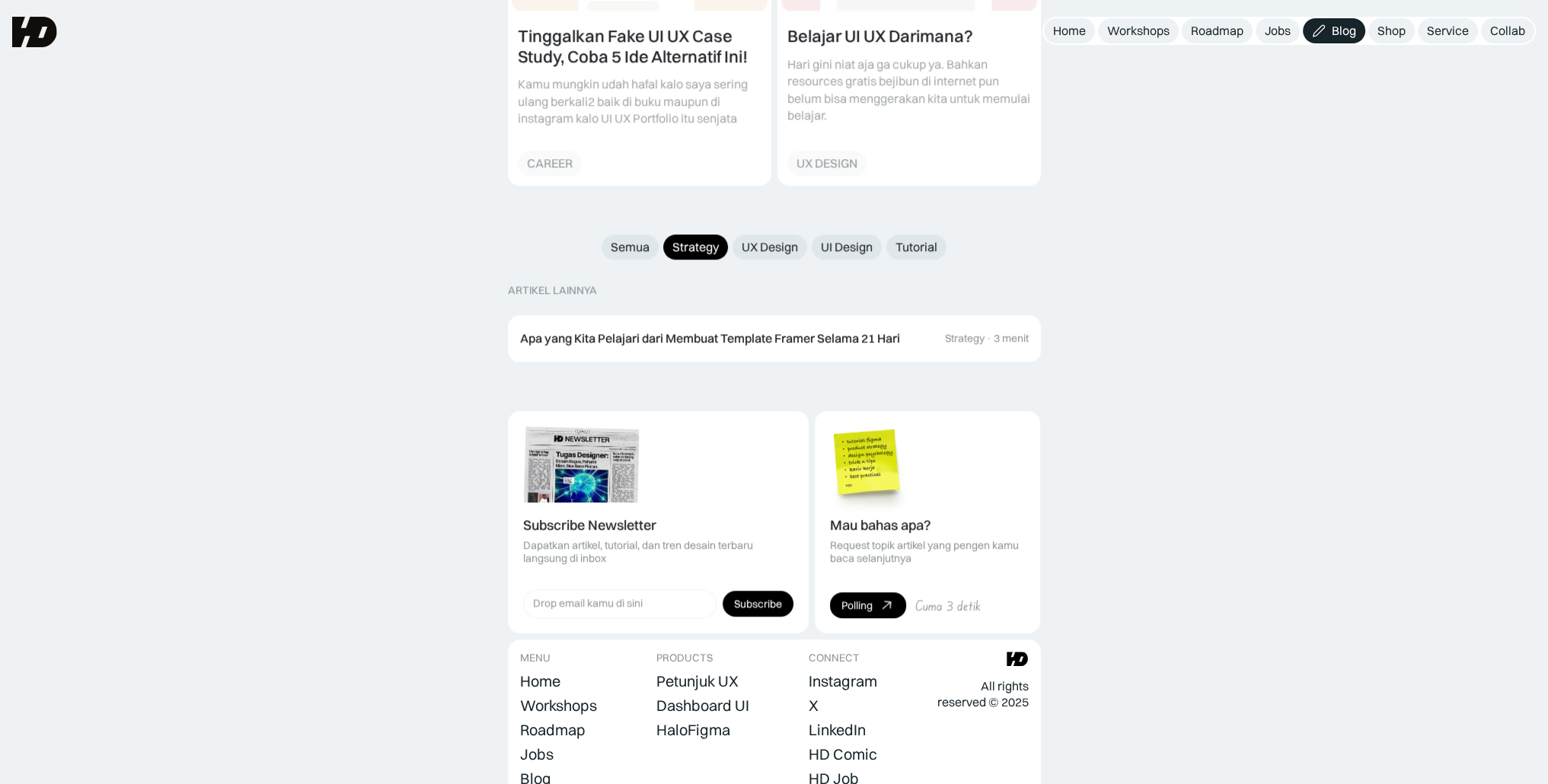
scroll to position [1398, 0]
click at [771, 240] on div "UX Design" at bounding box center [769, 248] width 56 height 16
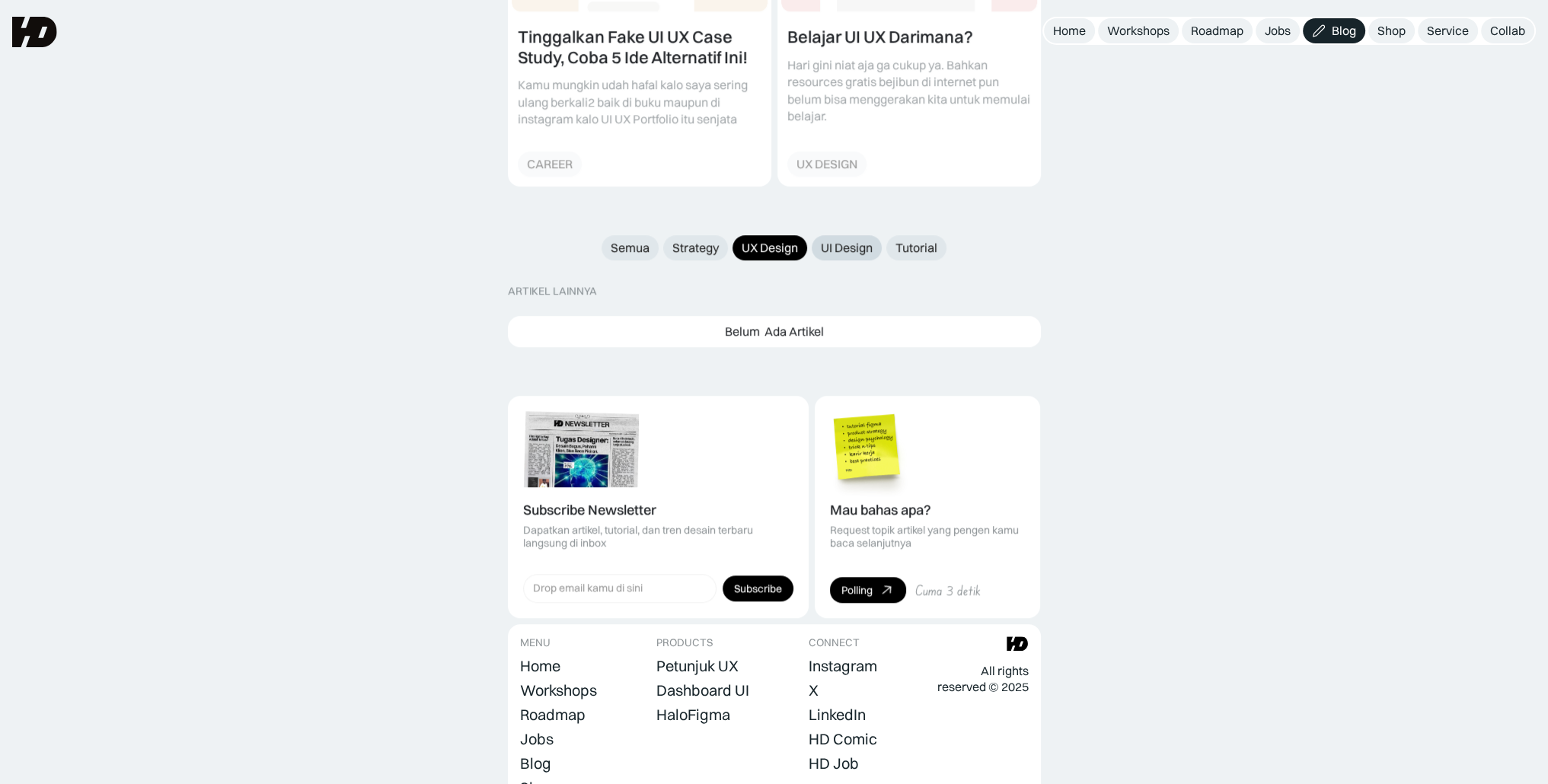
click at [845, 240] on div "UI Design" at bounding box center [846, 248] width 52 height 16
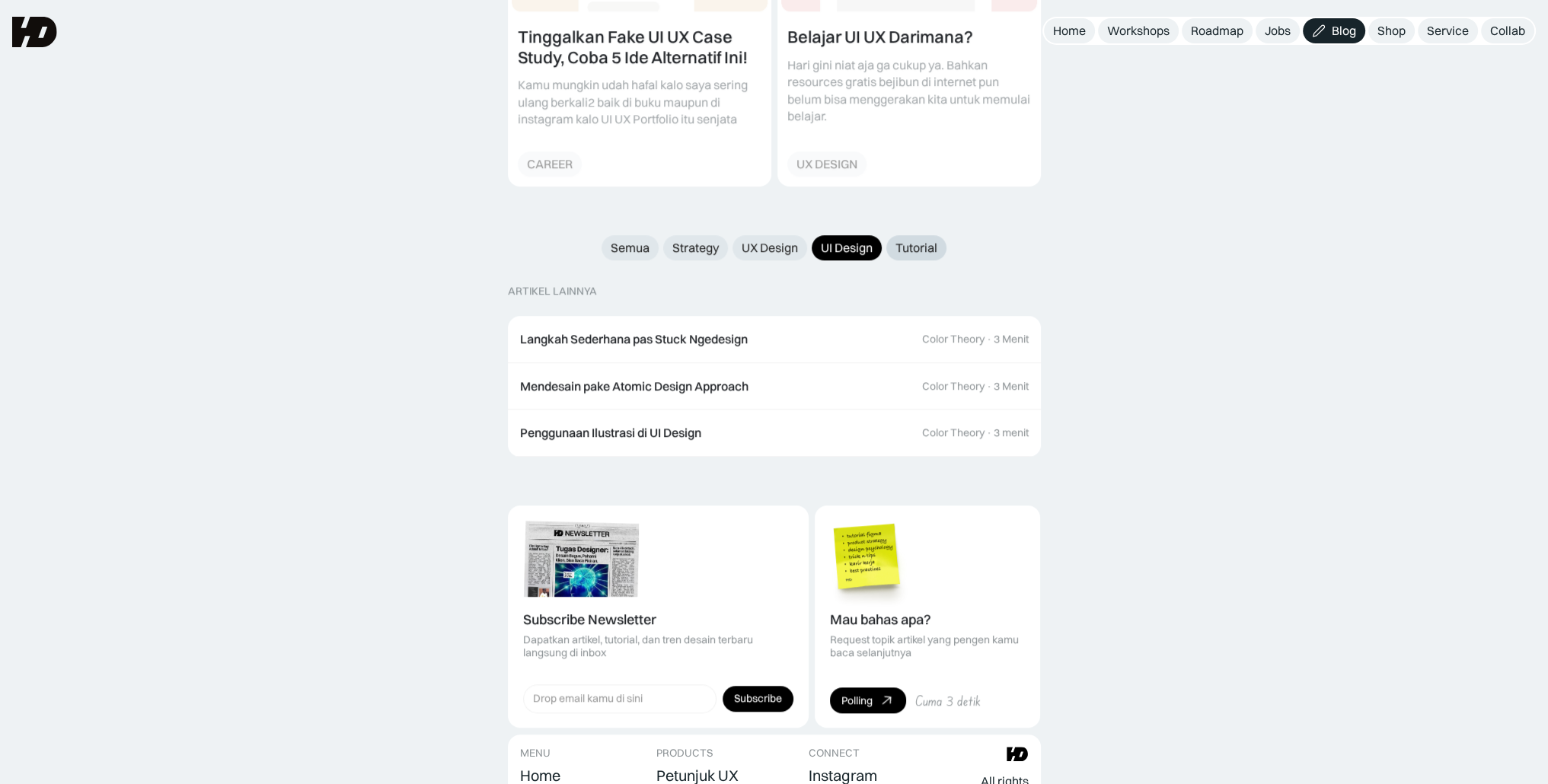
click at [917, 240] on div "Tutorial" at bounding box center [916, 248] width 42 height 16
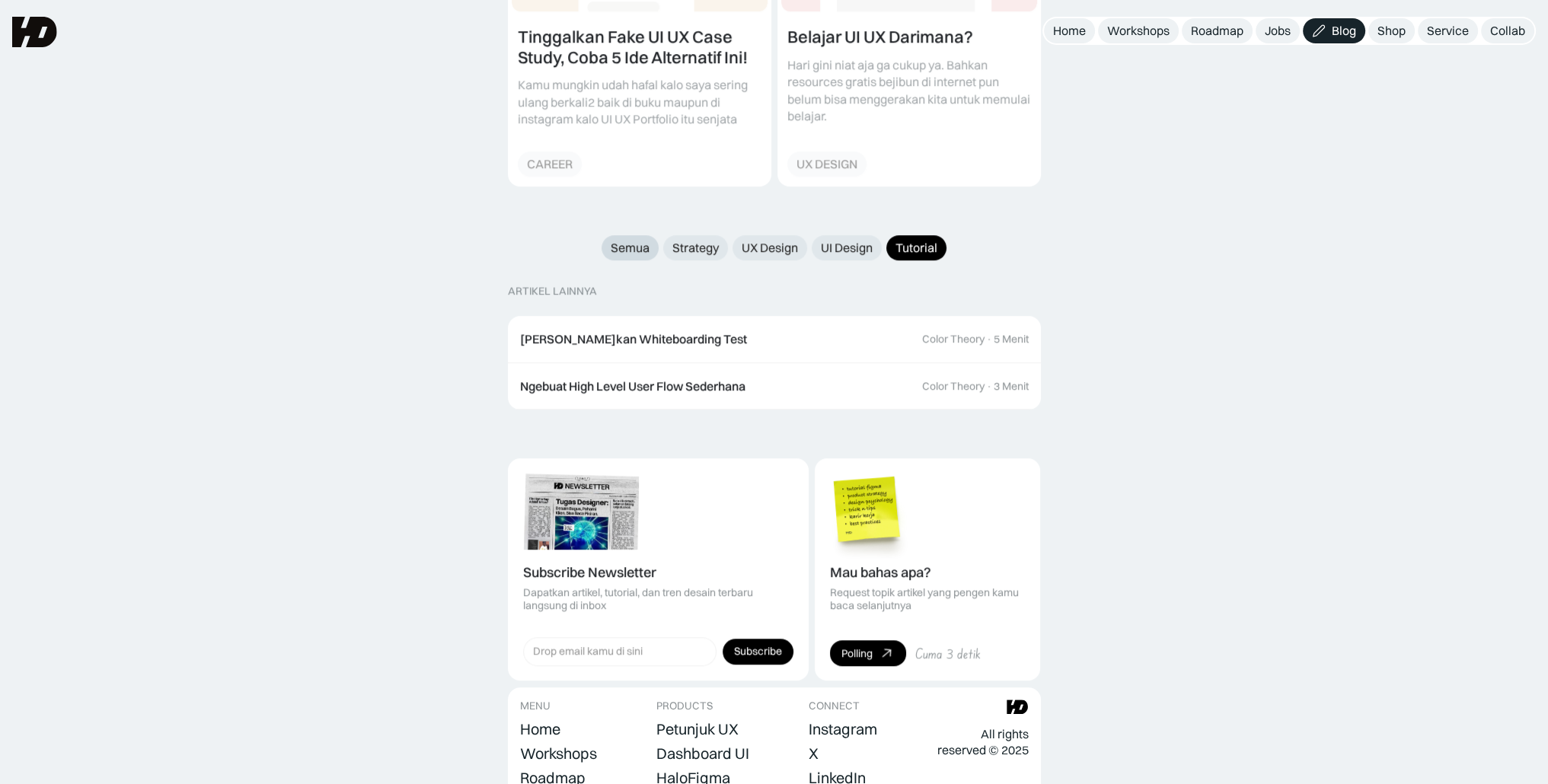
click at [645, 240] on div "Semua" at bounding box center [631, 248] width 39 height 16
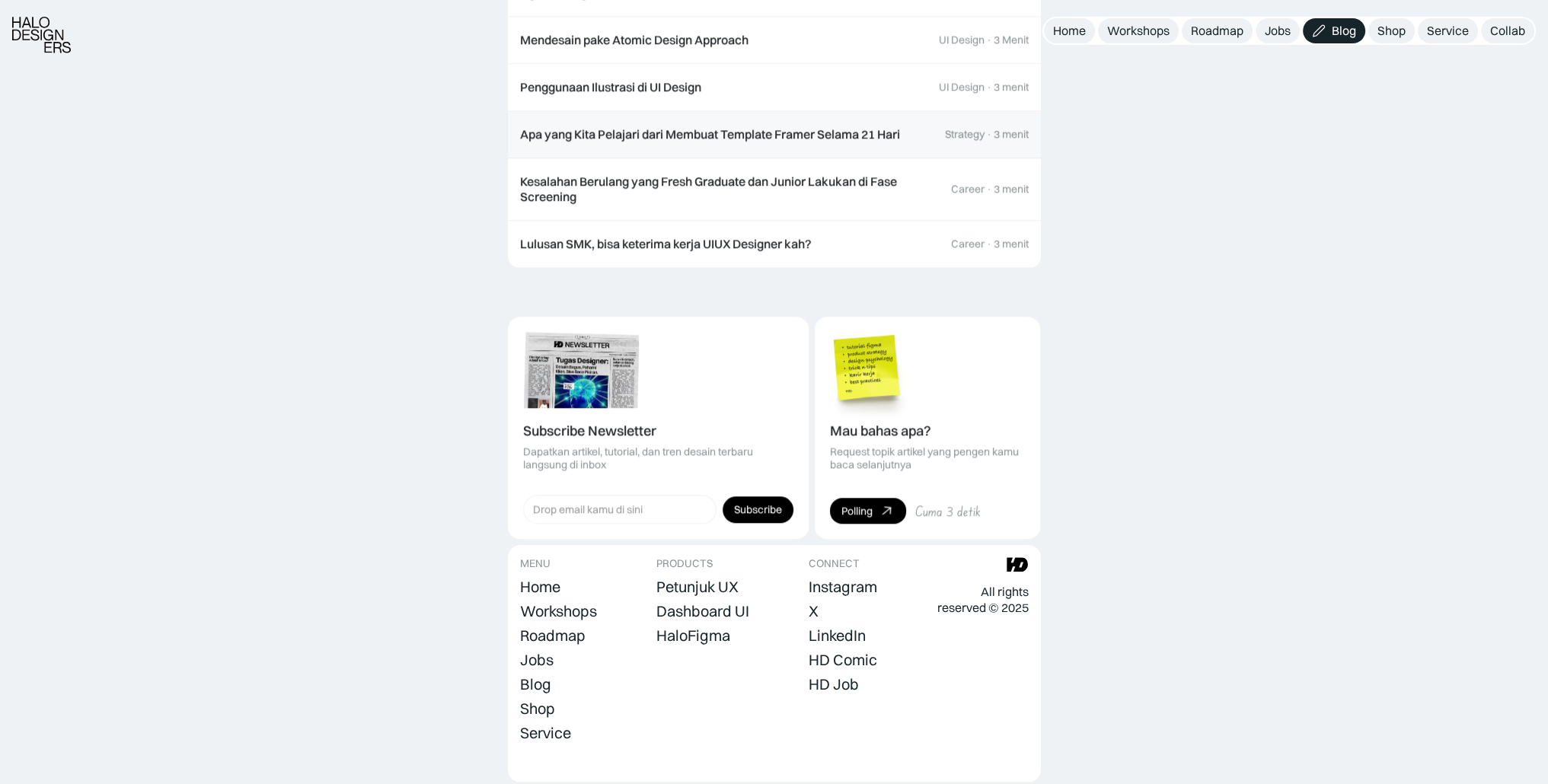
scroll to position [1878, 0]
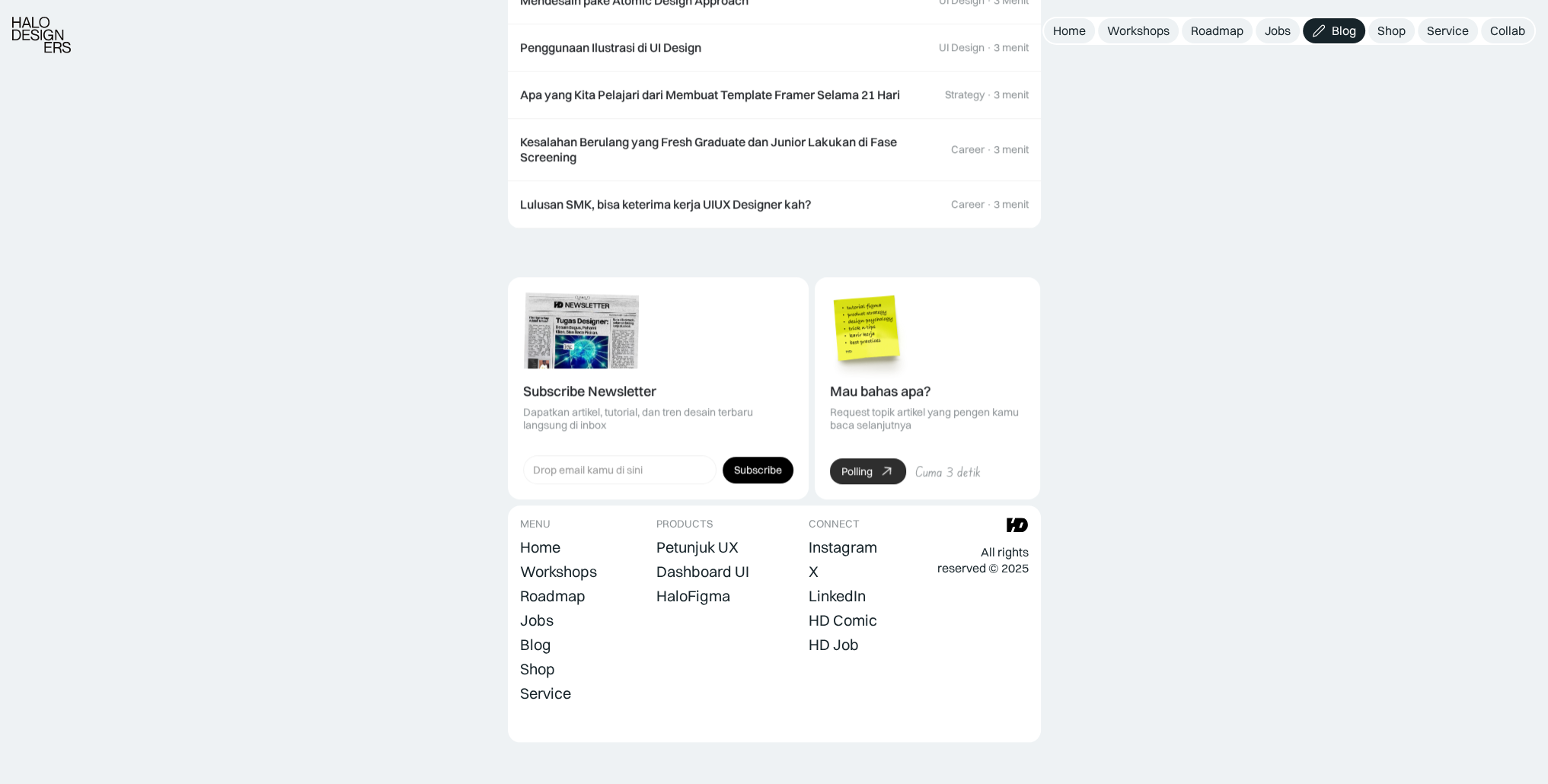
click at [876, 458] on link "Polling" at bounding box center [869, 471] width 76 height 26
click at [1384, 29] on div "Shop" at bounding box center [1392, 31] width 28 height 16
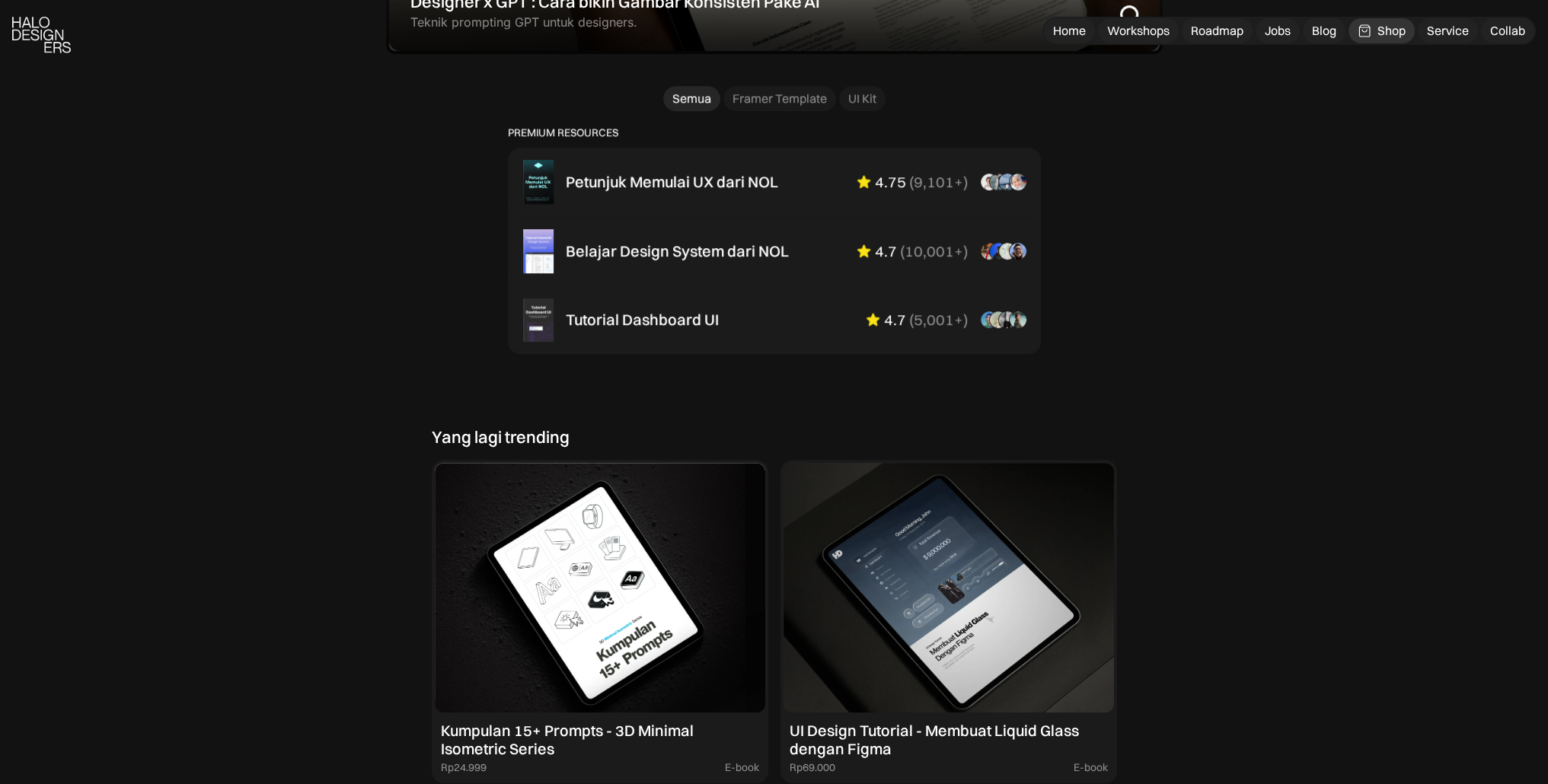
scroll to position [1001, 0]
click at [1452, 36] on div "Service" at bounding box center [1448, 31] width 42 height 16
